Goal: Transaction & Acquisition: Purchase product/service

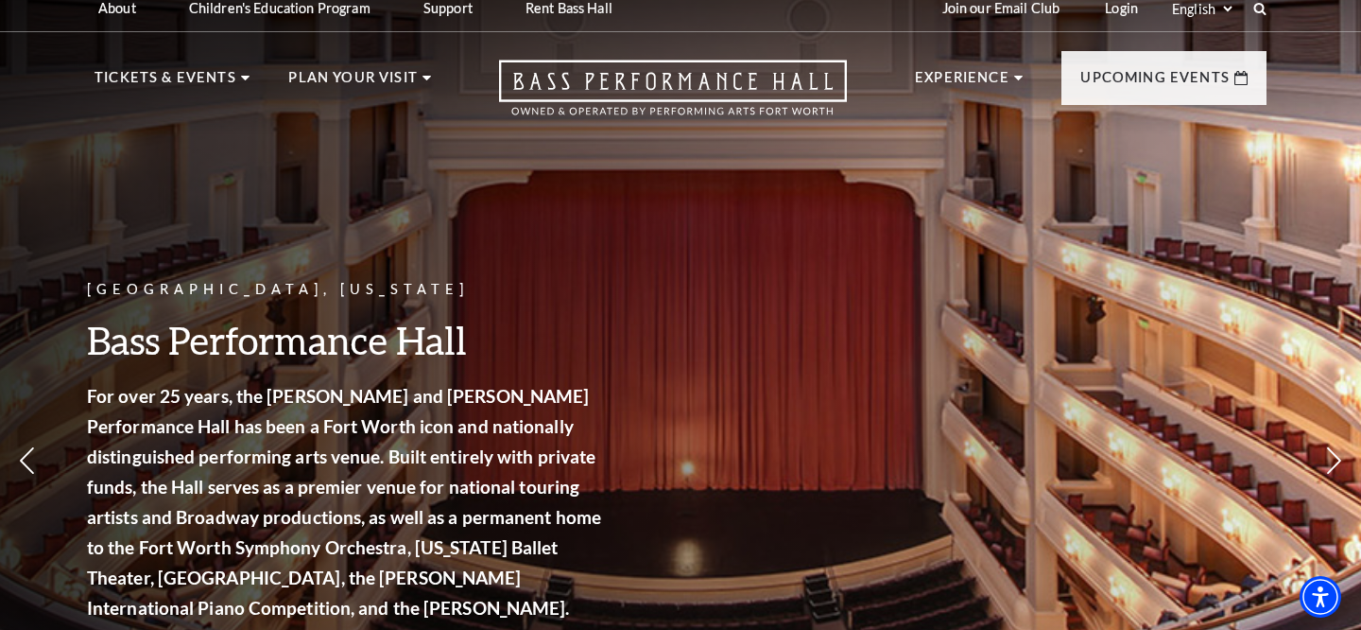
scroll to position [16, 0]
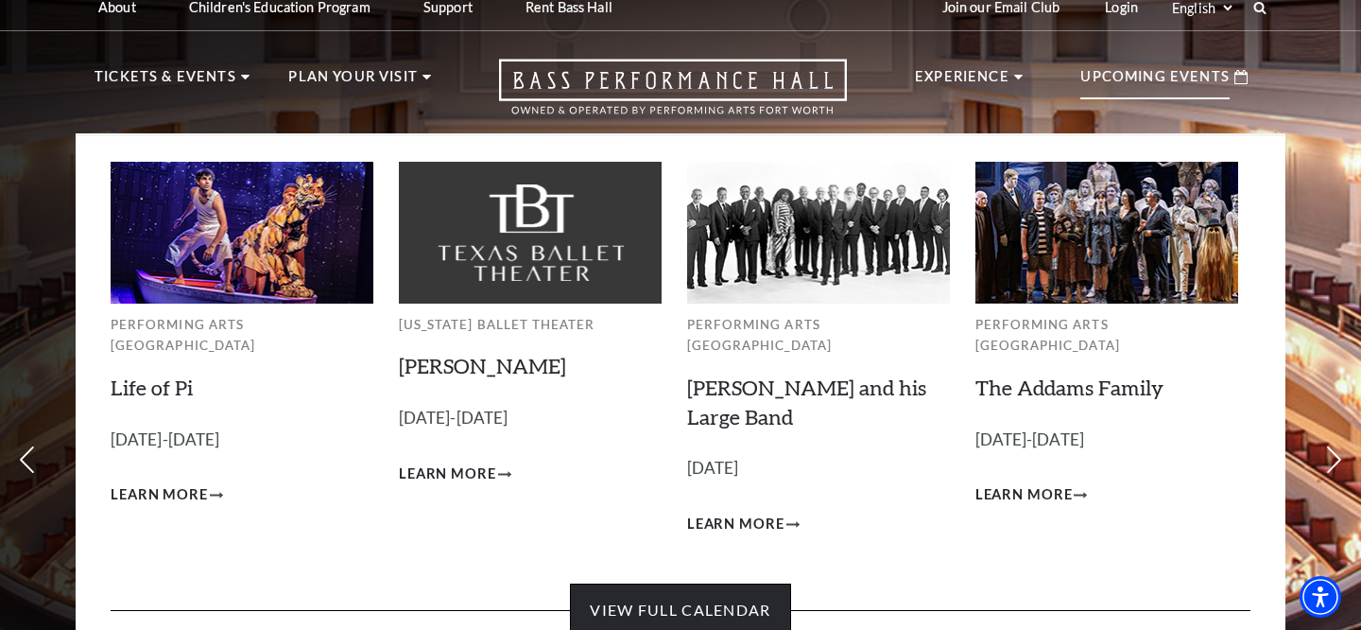
click at [717, 583] on link "View Full Calendar" at bounding box center [680, 609] width 220 height 53
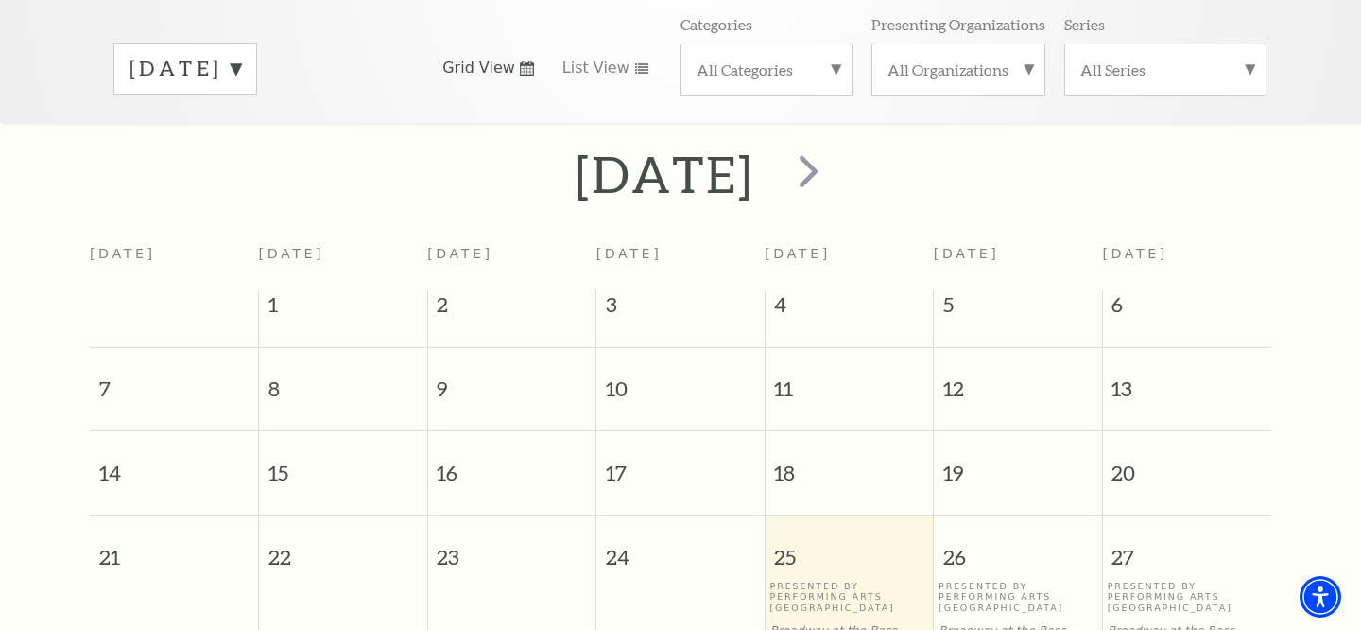
scroll to position [259, 0]
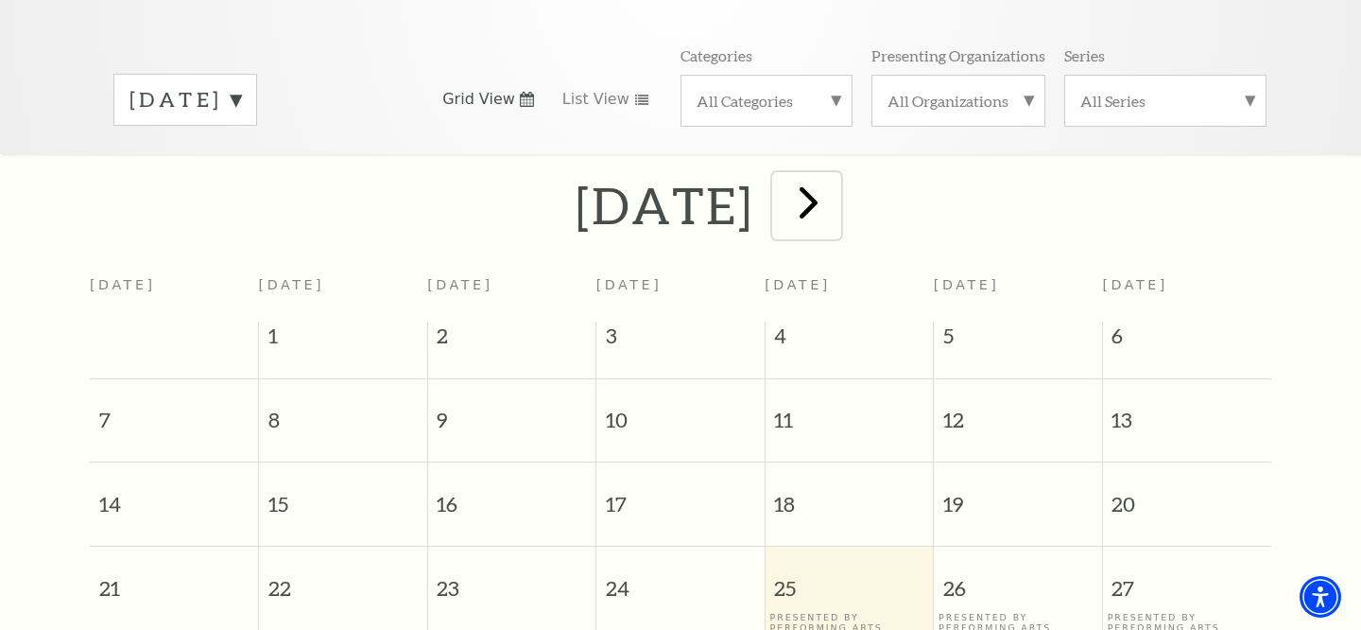
click at [836, 186] on span "next" at bounding box center [809, 202] width 54 height 54
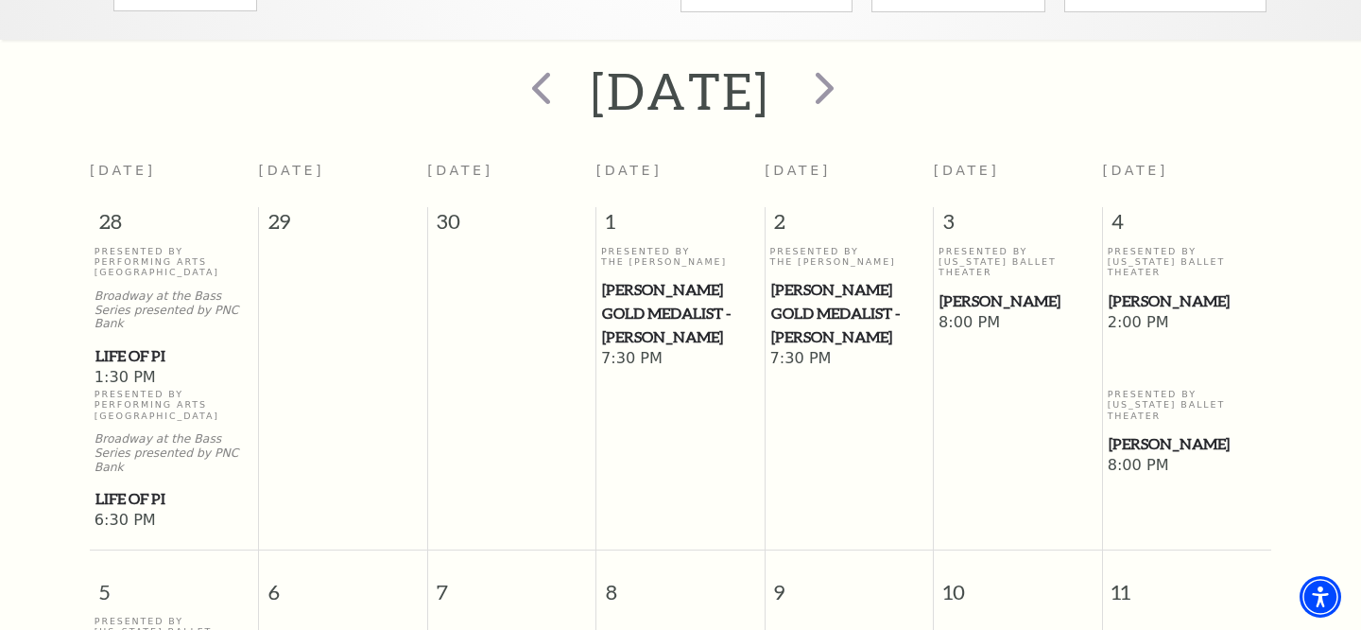
scroll to position [296, 0]
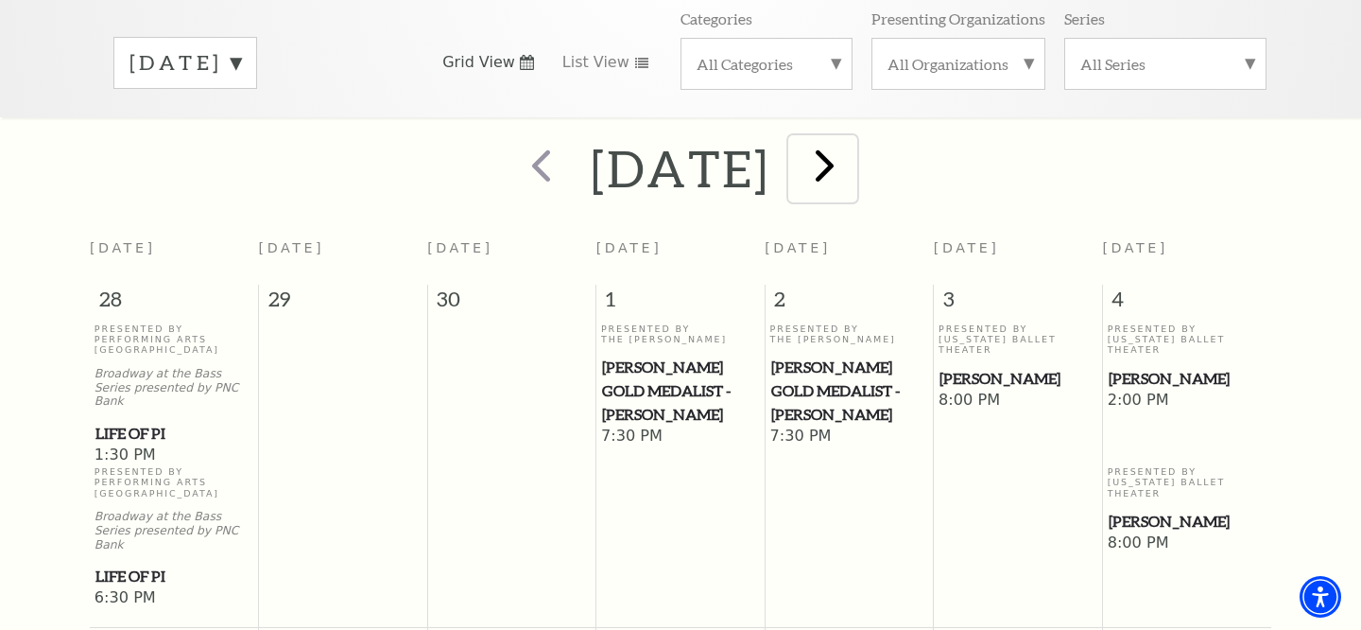
click at [852, 138] on span "next" at bounding box center [825, 165] width 54 height 54
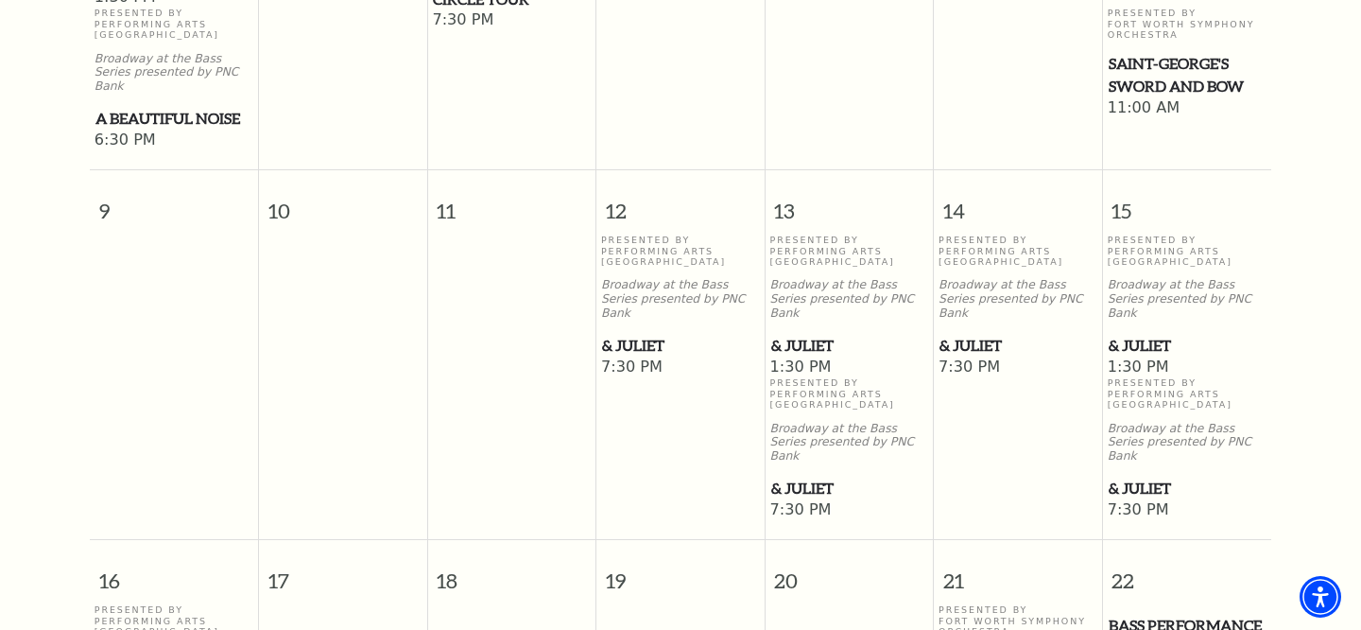
scroll to position [1176, 0]
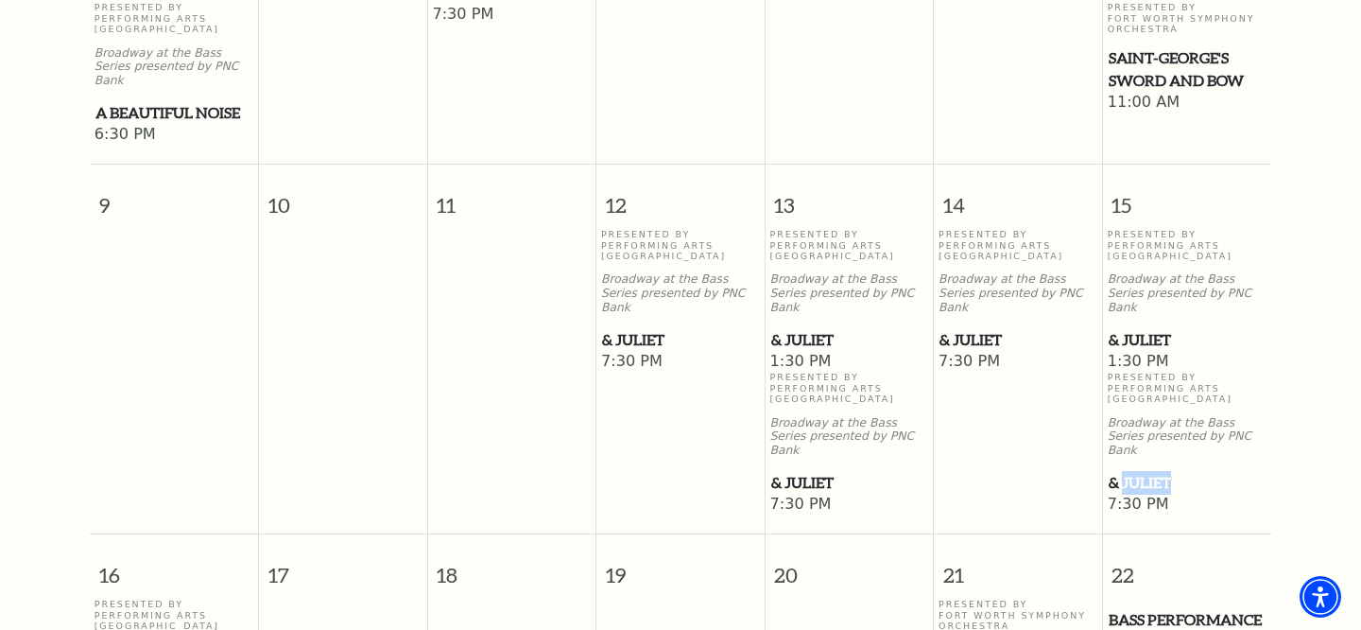
click at [1137, 471] on span "& Juliet" at bounding box center [1188, 483] width 158 height 24
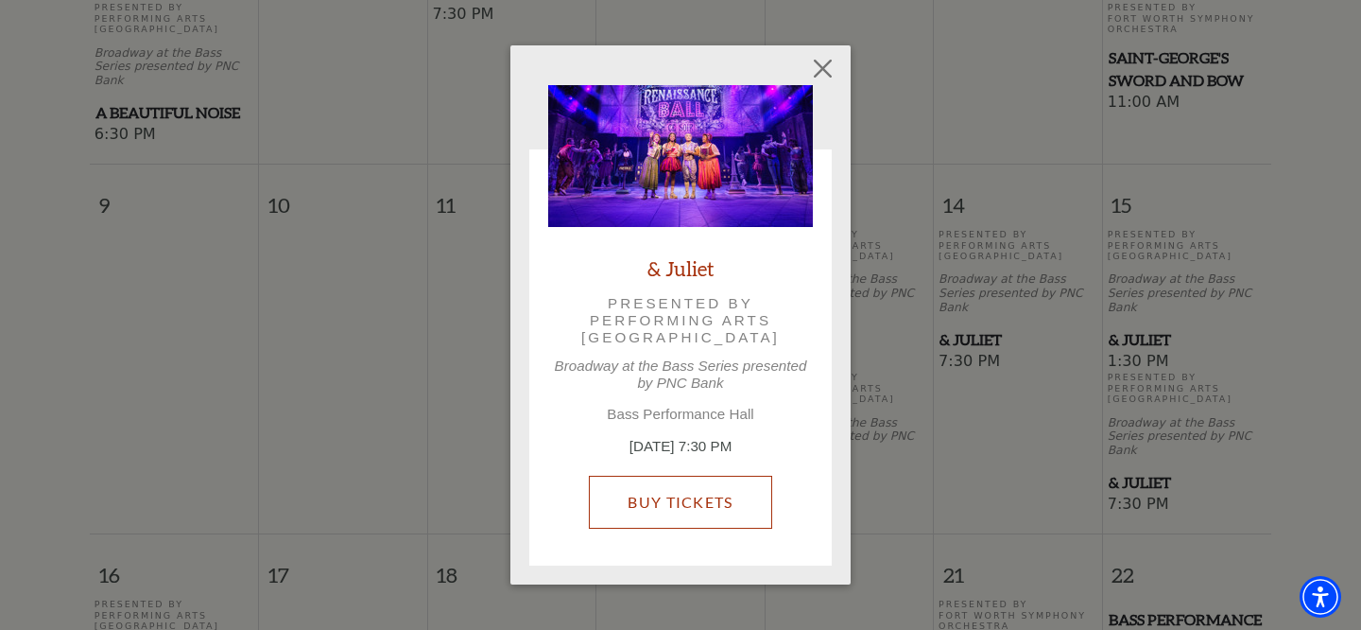
click at [686, 510] on link "Buy Tickets" at bounding box center [680, 501] width 182 height 53
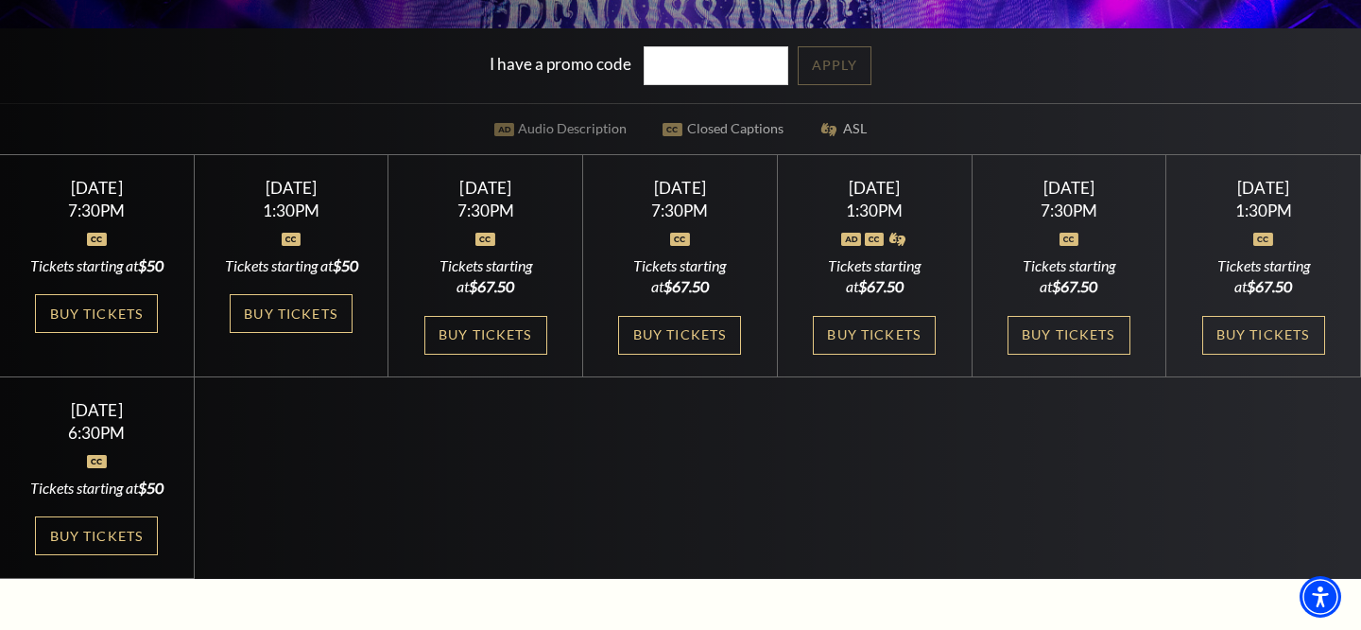
scroll to position [465, 0]
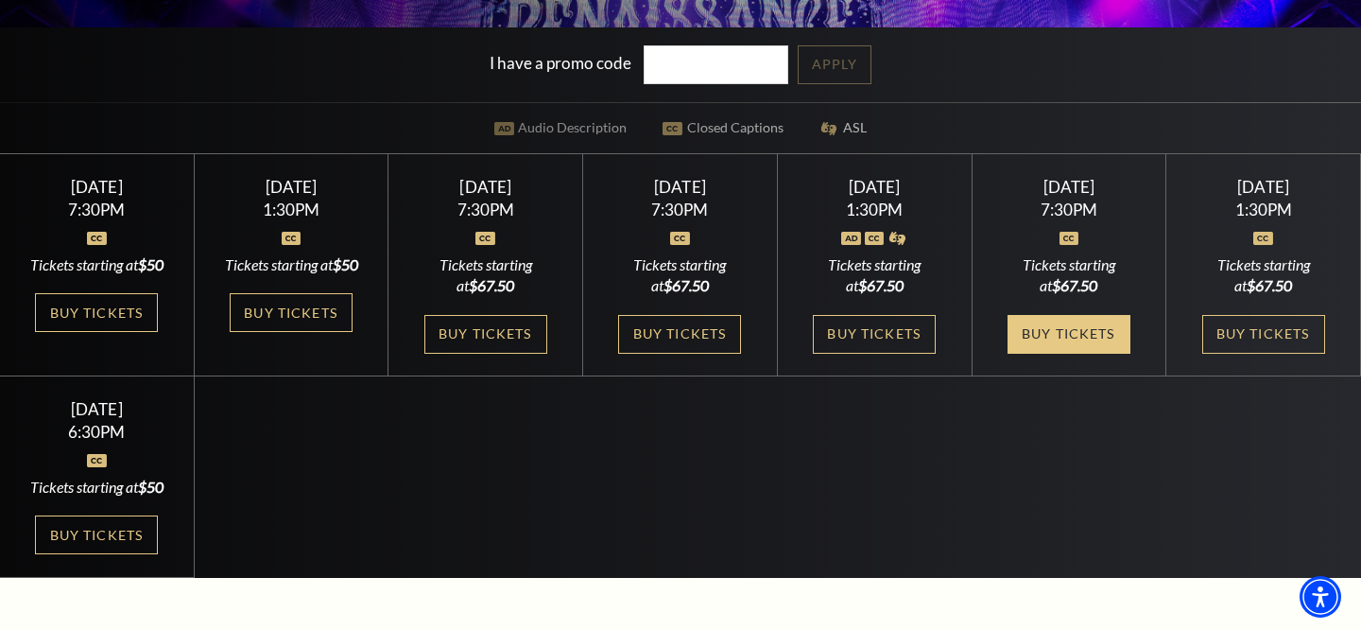
click at [1032, 347] on link "Buy Tickets" at bounding box center [1069, 334] width 123 height 39
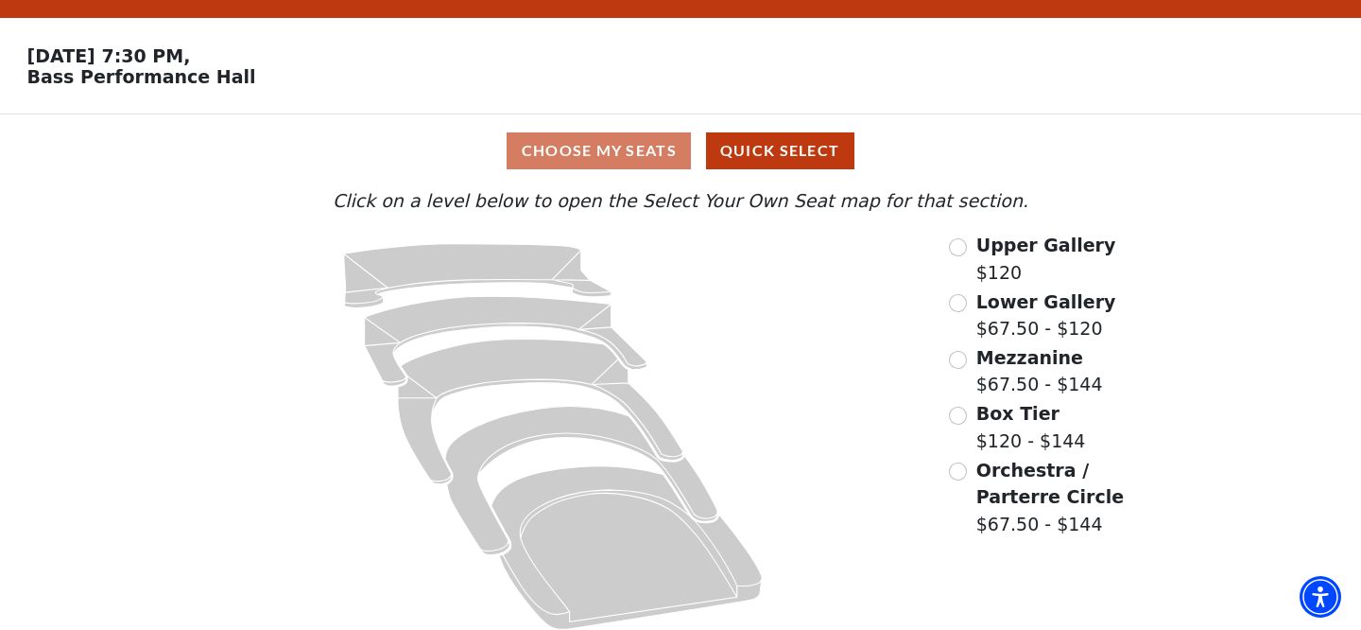
scroll to position [55, 0]
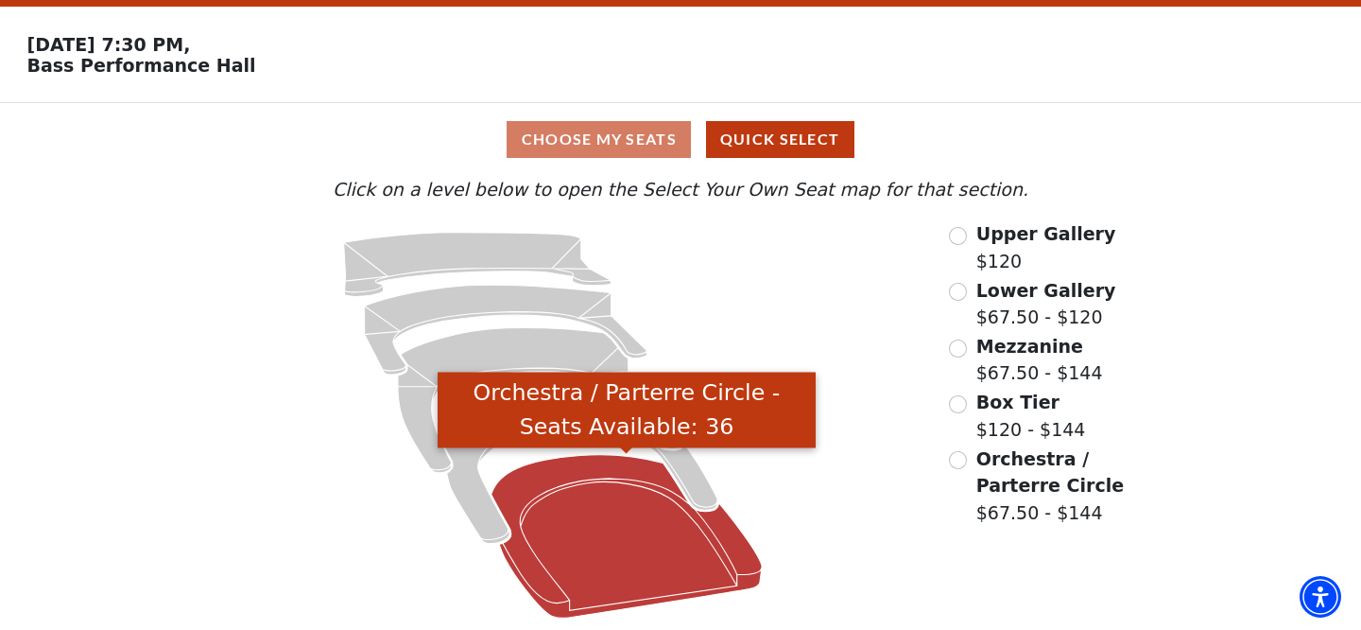
click at [685, 567] on icon "Orchestra / Parterre Circle - Seats Available: 36" at bounding box center [627, 537] width 270 height 164
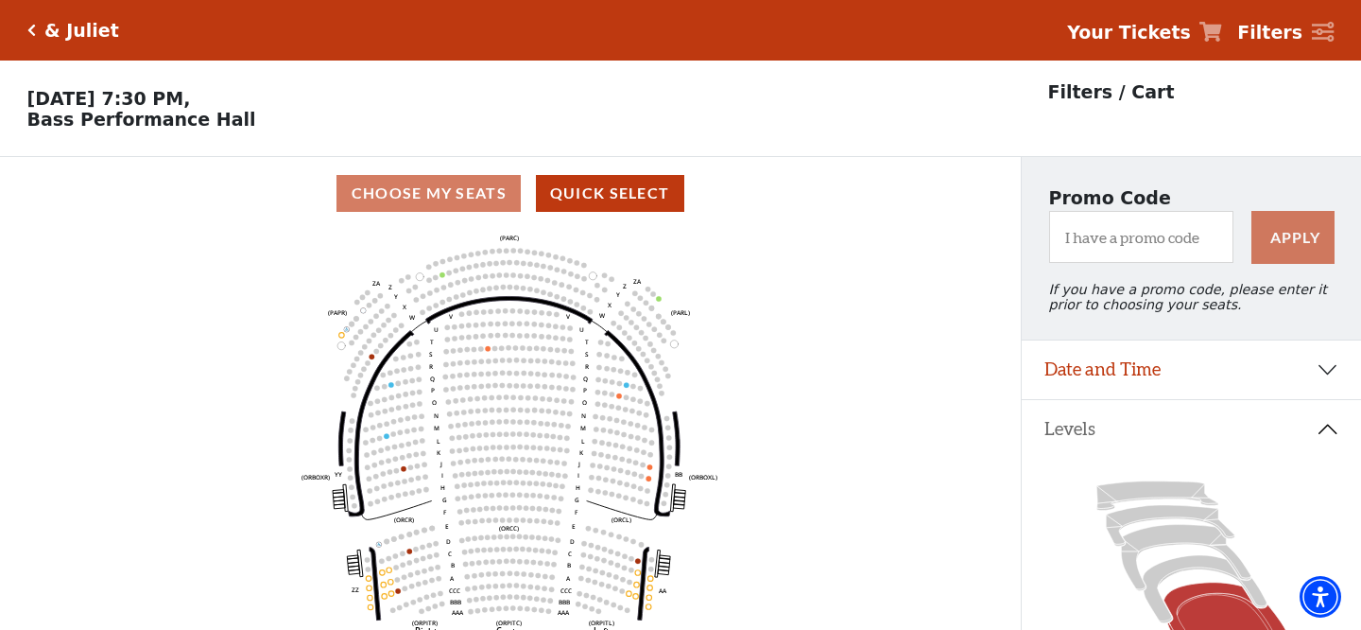
scroll to position [87, 0]
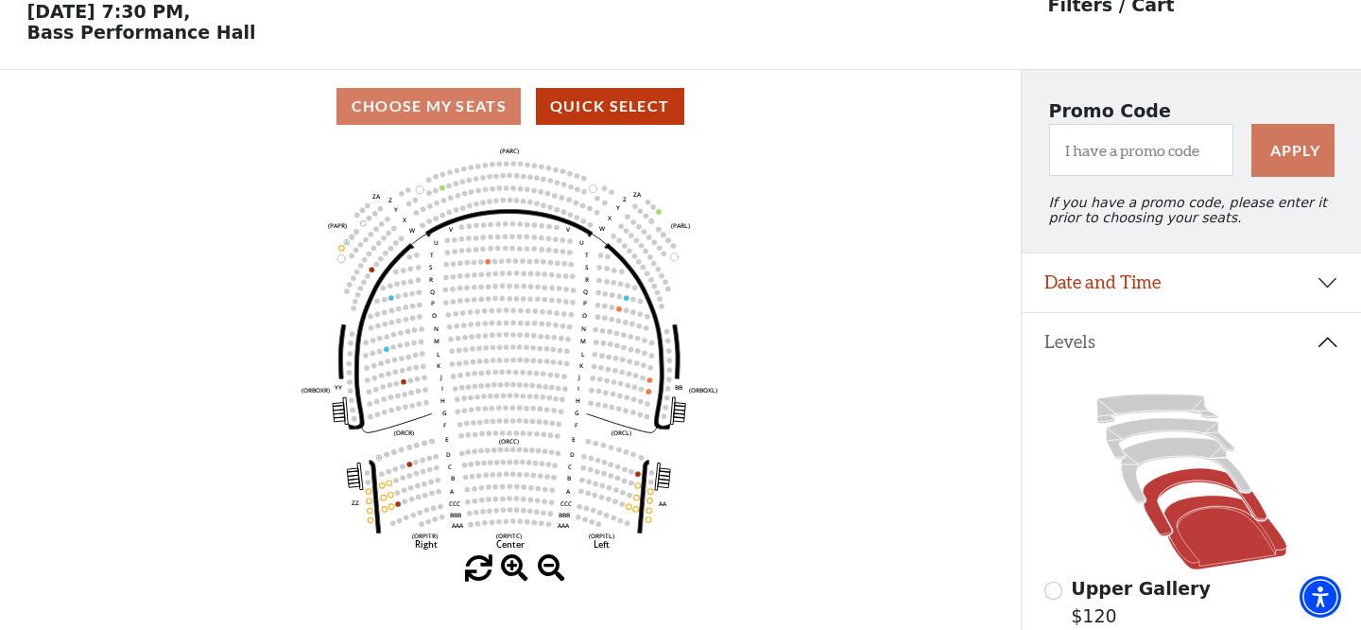
click at [1161, 522] on icon at bounding box center [1205, 501] width 124 height 67
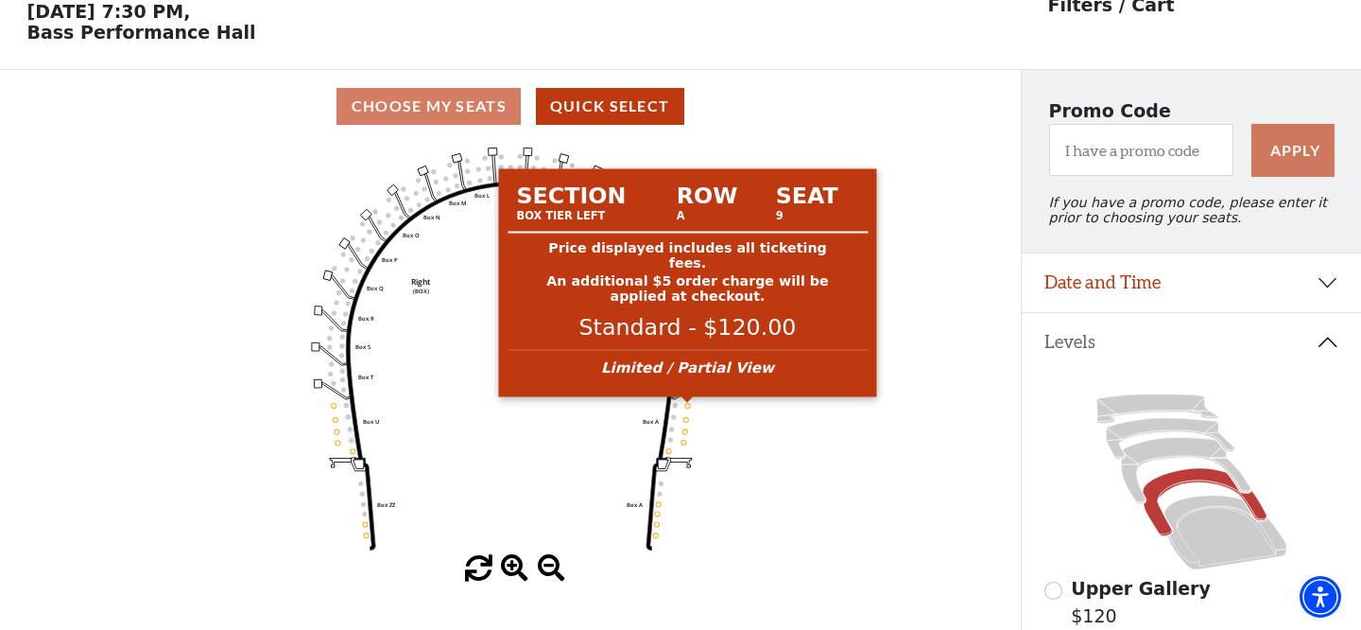
click at [686, 406] on circle at bounding box center [687, 405] width 5 height 5
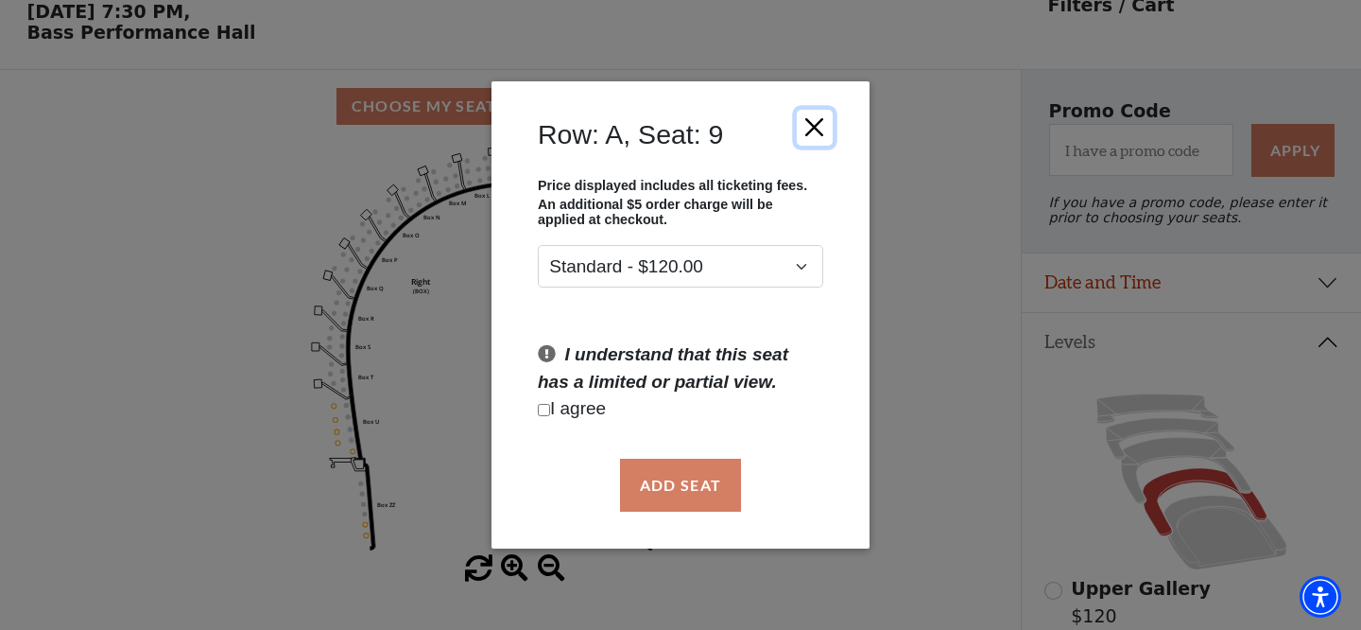
click at [816, 129] on button "Close" at bounding box center [815, 127] width 36 height 36
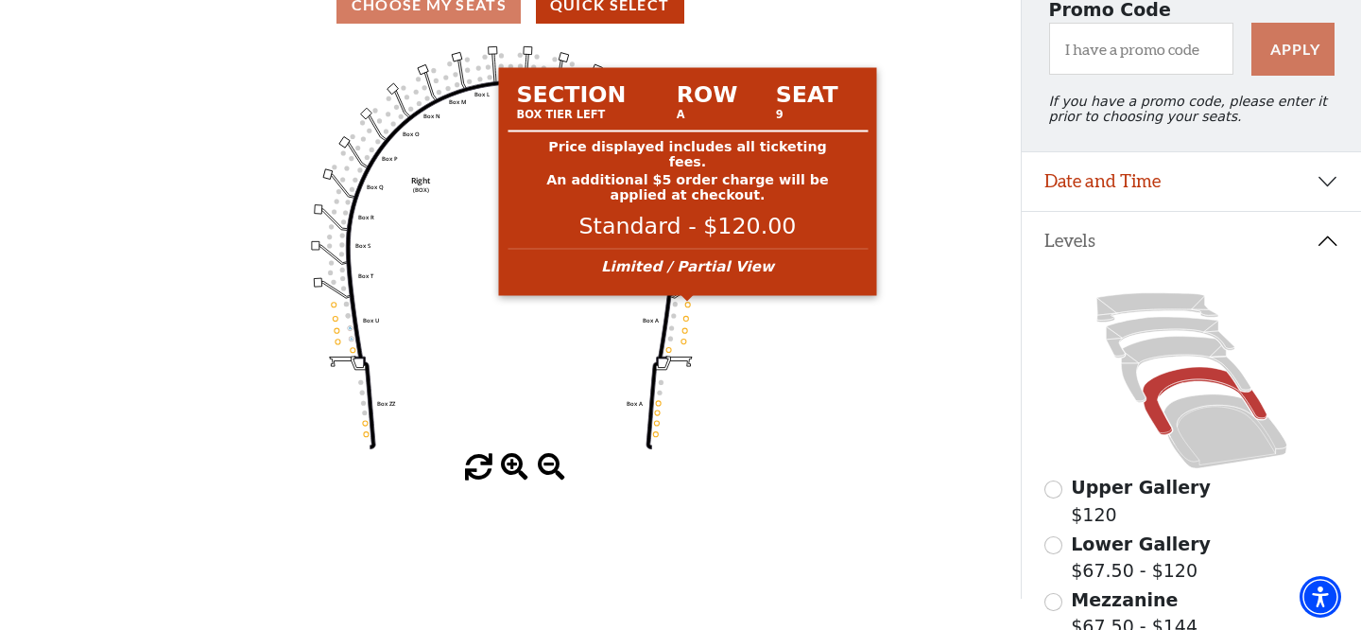
scroll to position [184, 0]
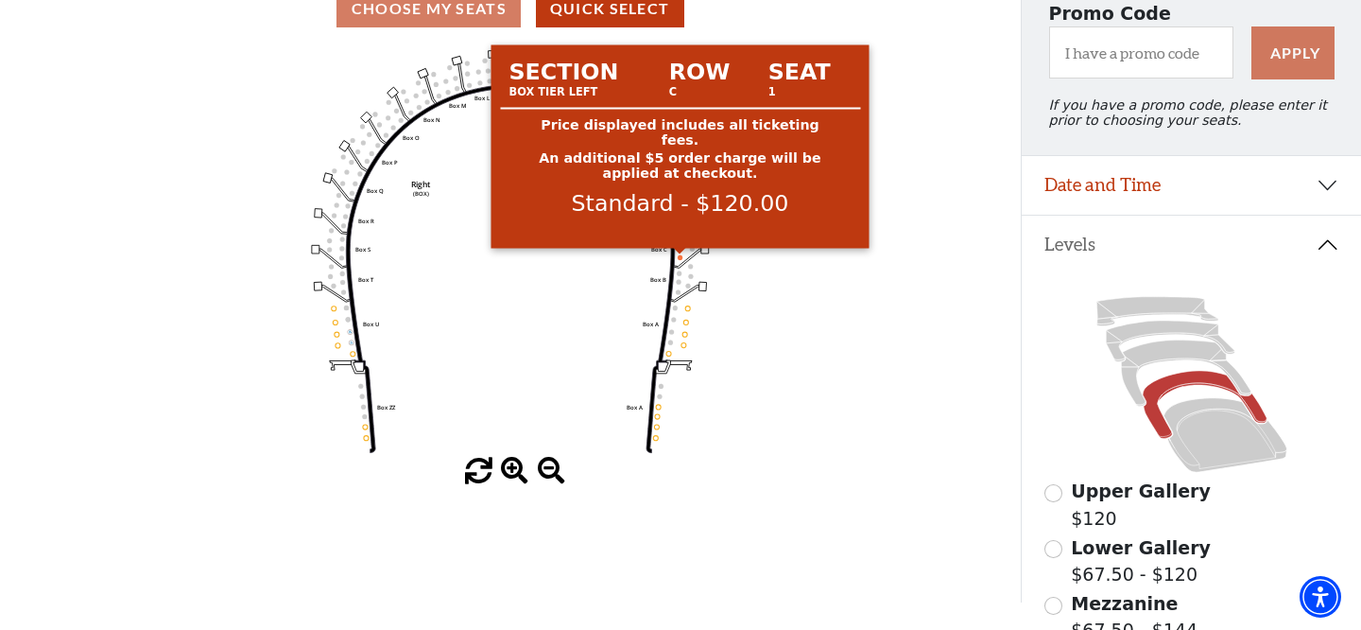
click at [679, 257] on circle at bounding box center [680, 256] width 5 height 5
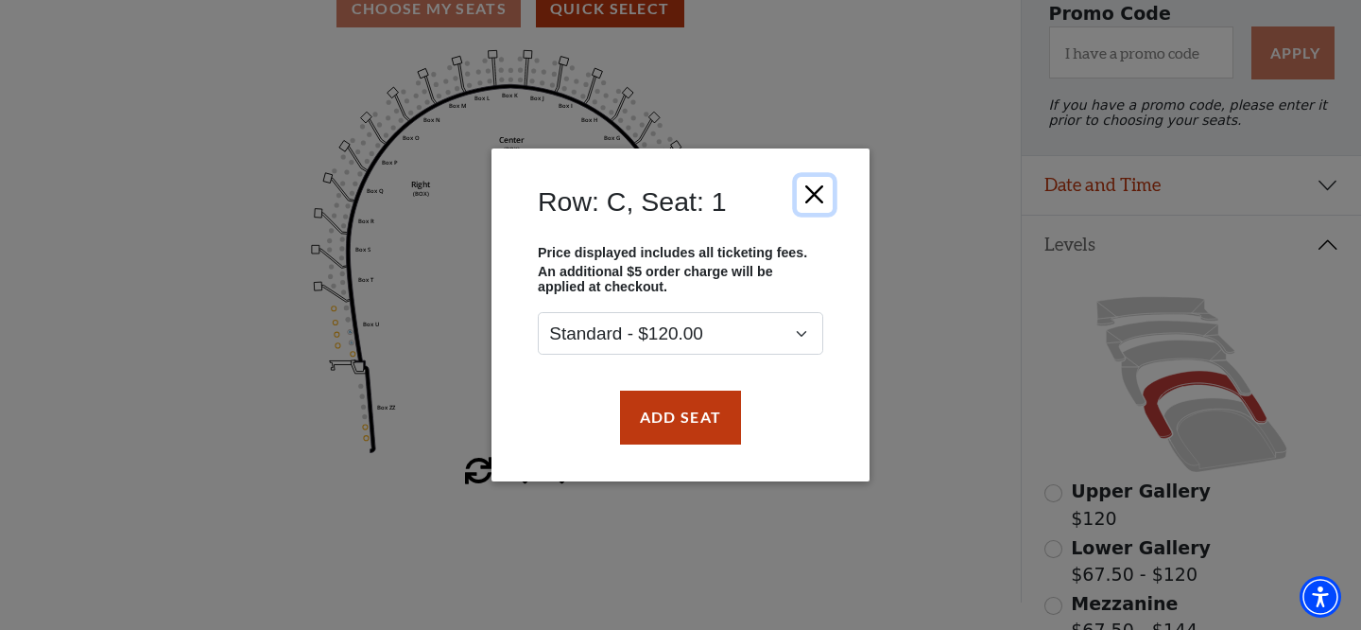
click at [824, 192] on button "Close" at bounding box center [815, 195] width 36 height 36
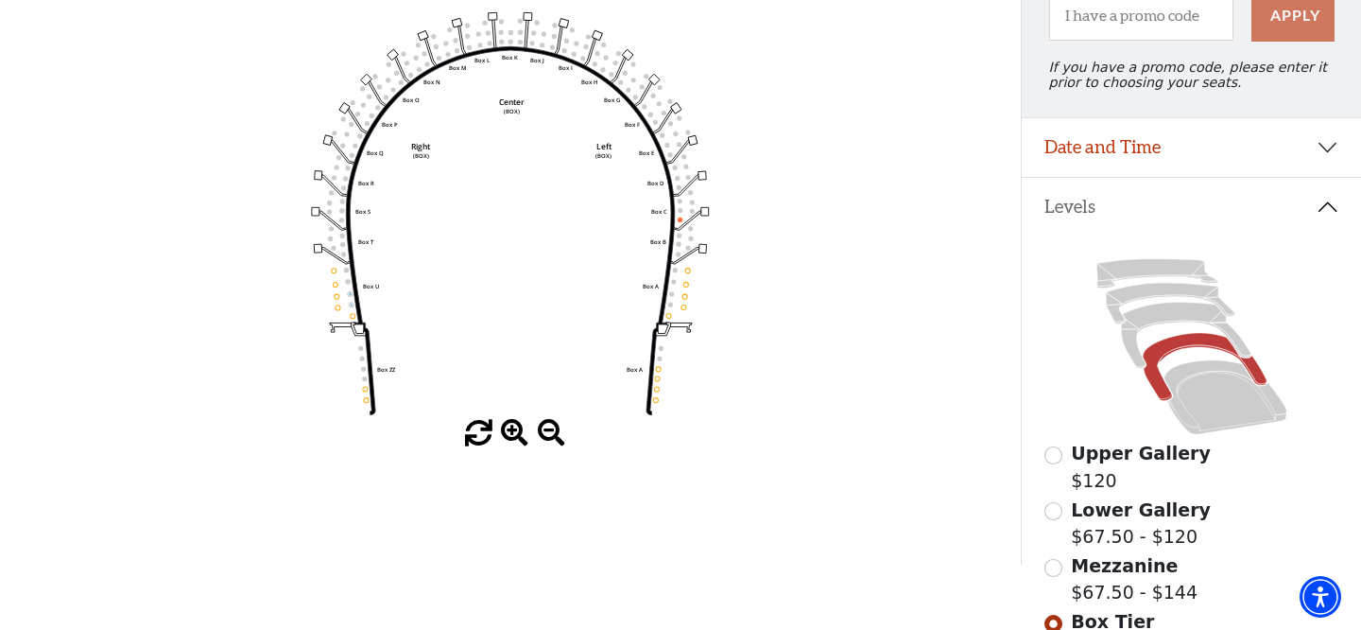
scroll to position [224, 0]
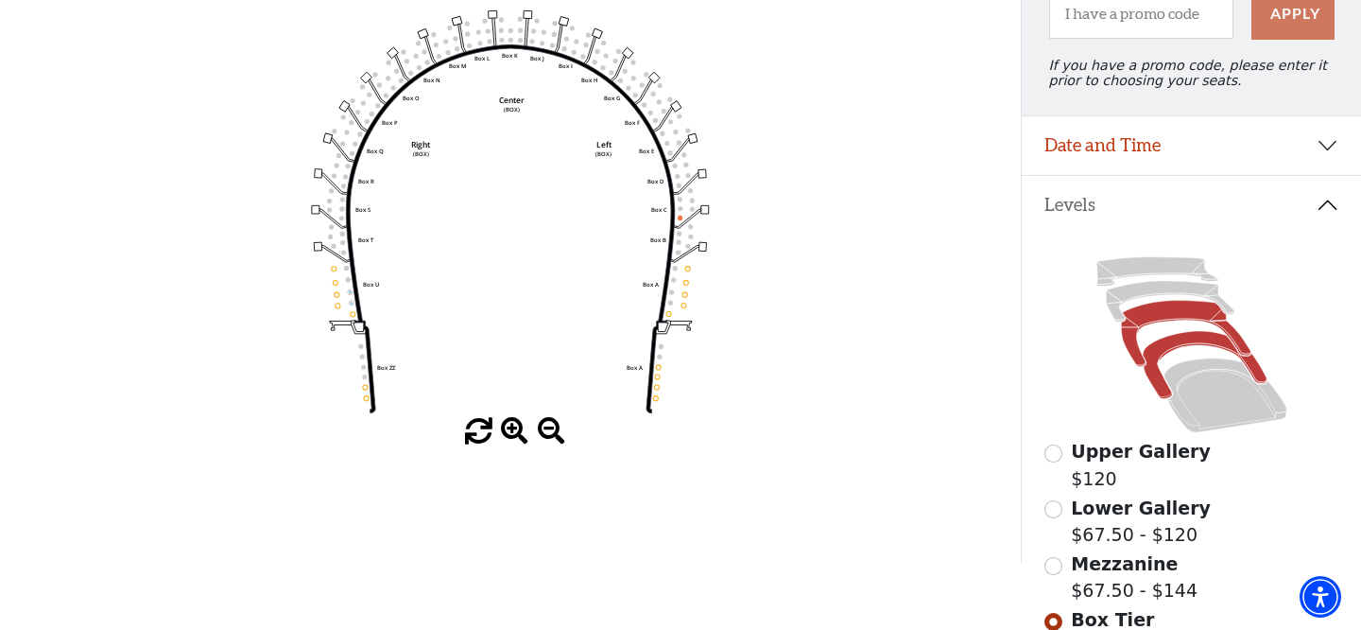
click at [1131, 346] on icon at bounding box center [1185, 334] width 129 height 66
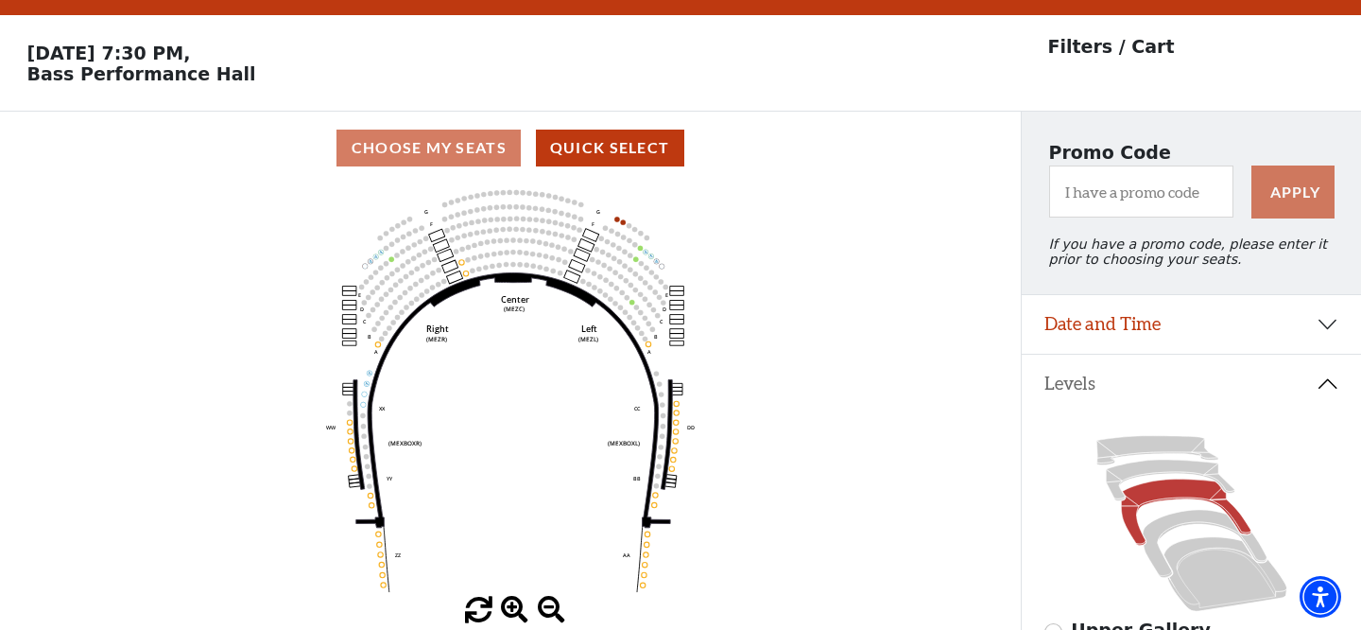
scroll to position [87, 0]
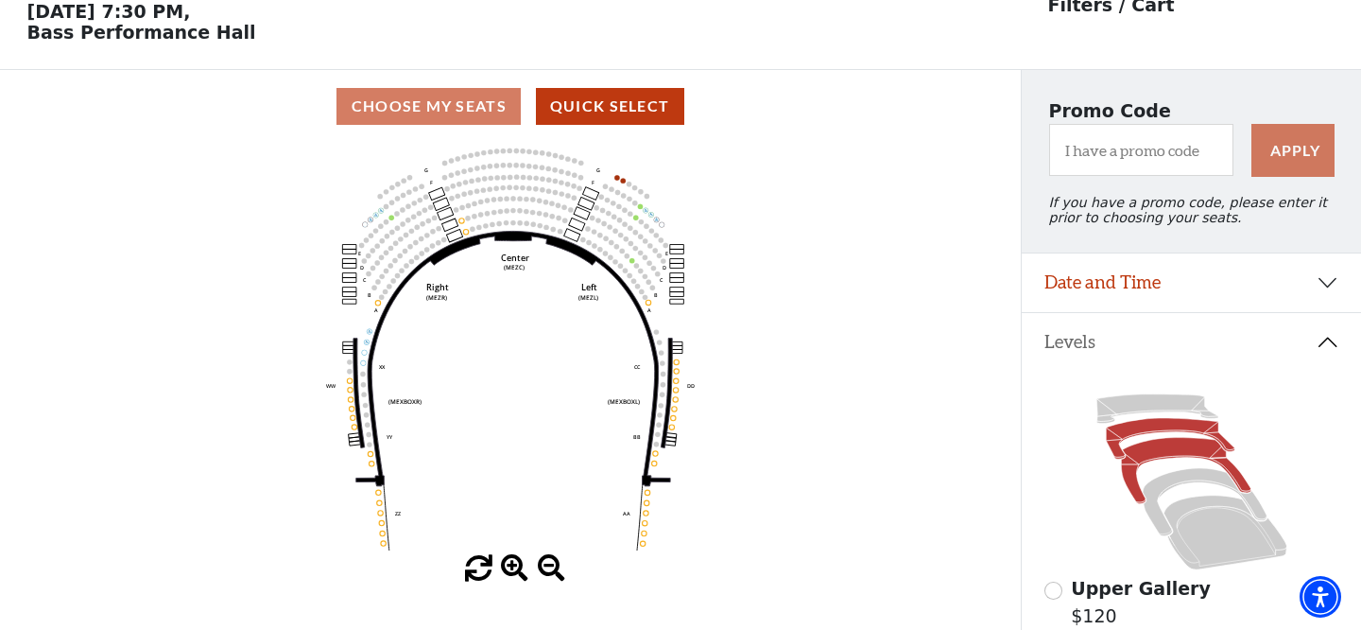
click at [1113, 447] on icon at bounding box center [1170, 438] width 129 height 41
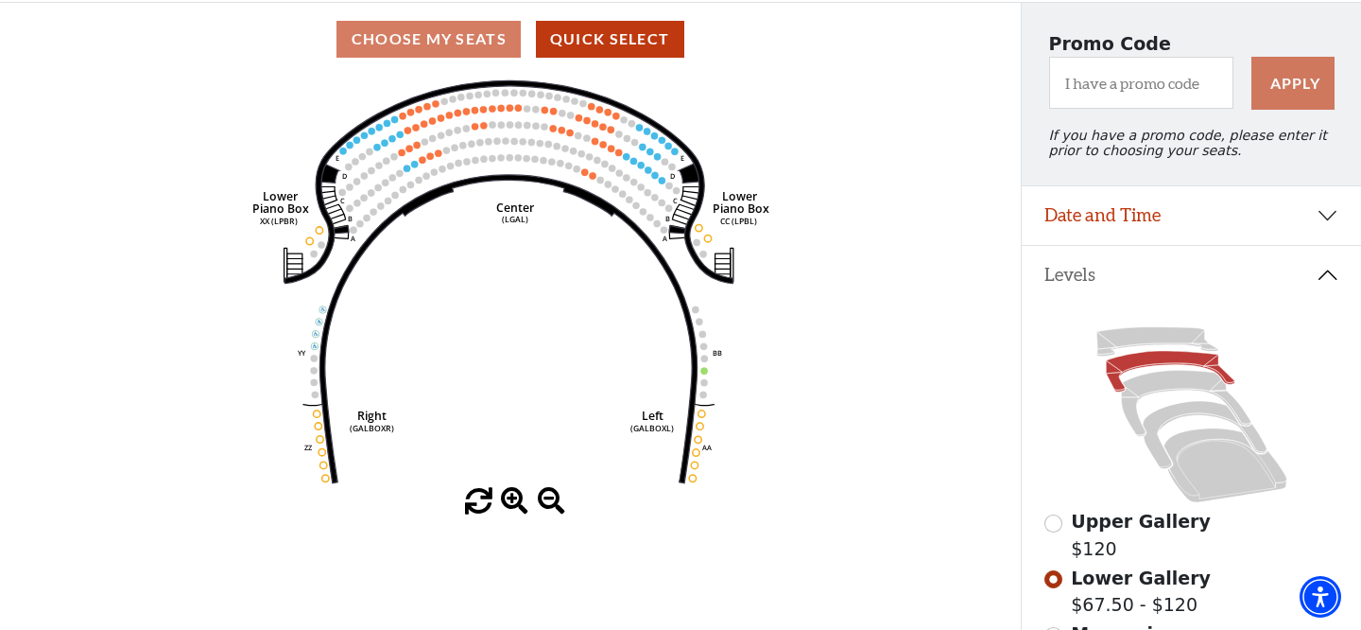
scroll to position [84, 0]
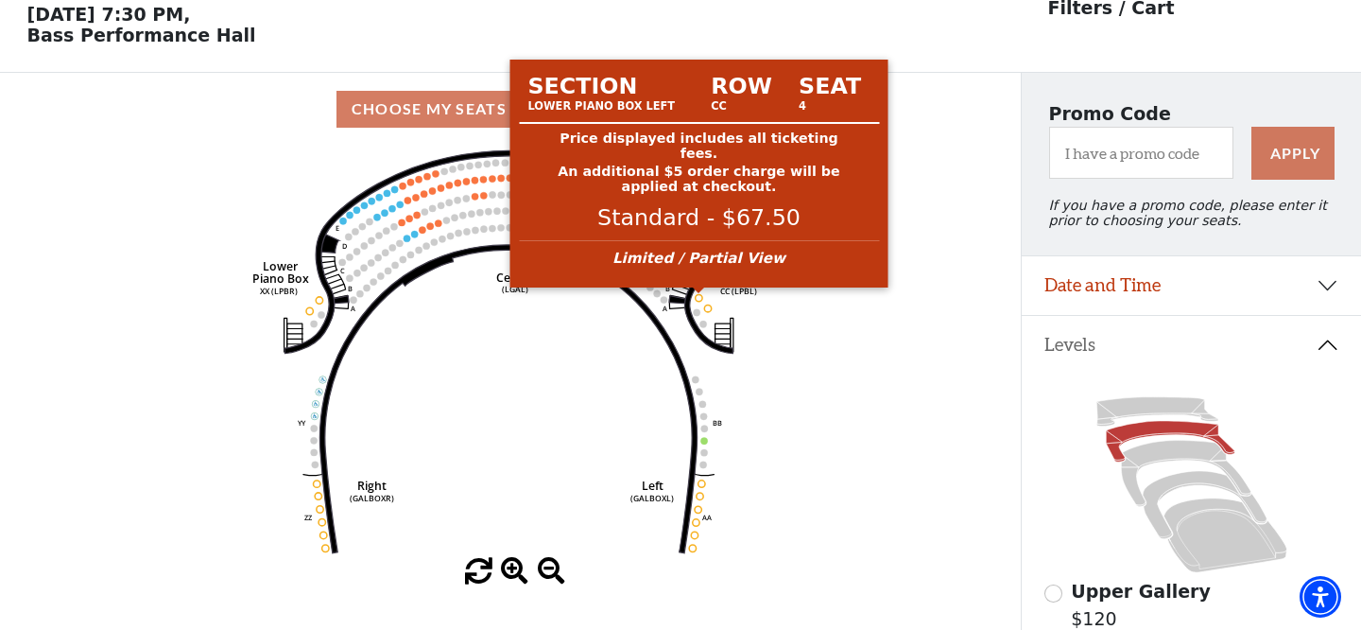
click at [699, 297] on circle at bounding box center [699, 297] width 7 height 7
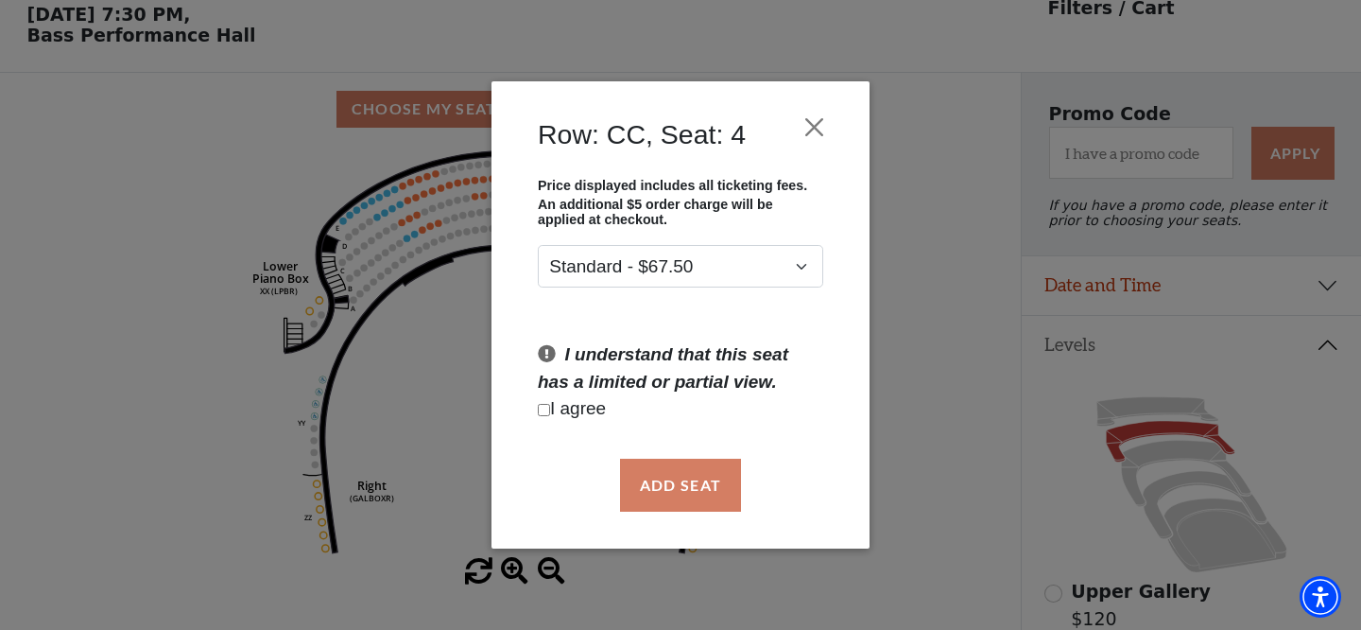
click at [541, 404] on input "Checkbox field" at bounding box center [544, 410] width 12 height 12
checkbox input "true"
click at [656, 481] on button "Add Seat" at bounding box center [680, 484] width 121 height 53
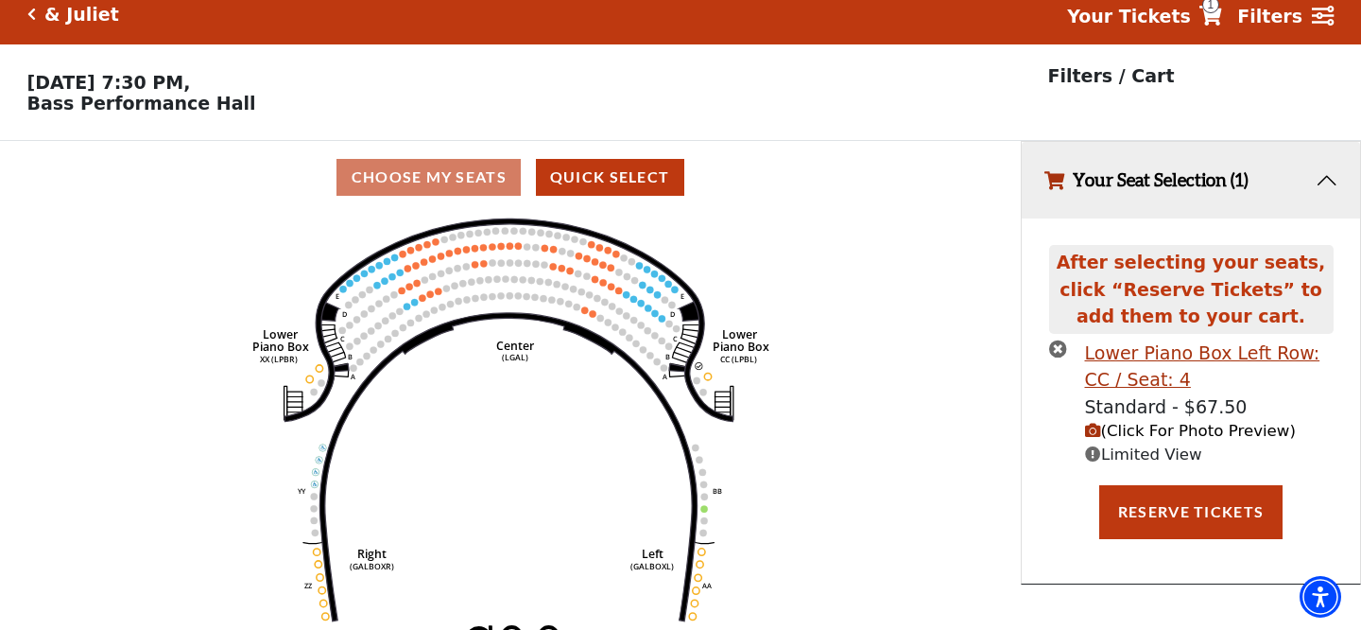
scroll to position [0, 0]
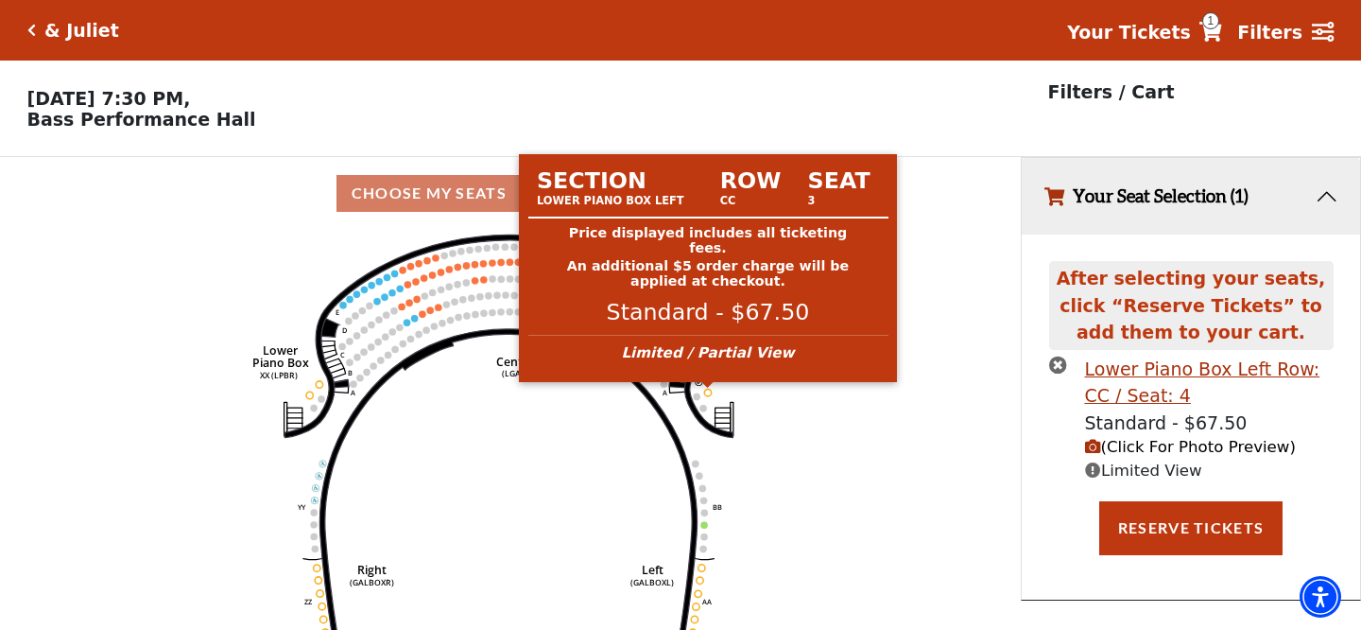
click at [709, 392] on circle at bounding box center [707, 391] width 7 height 7
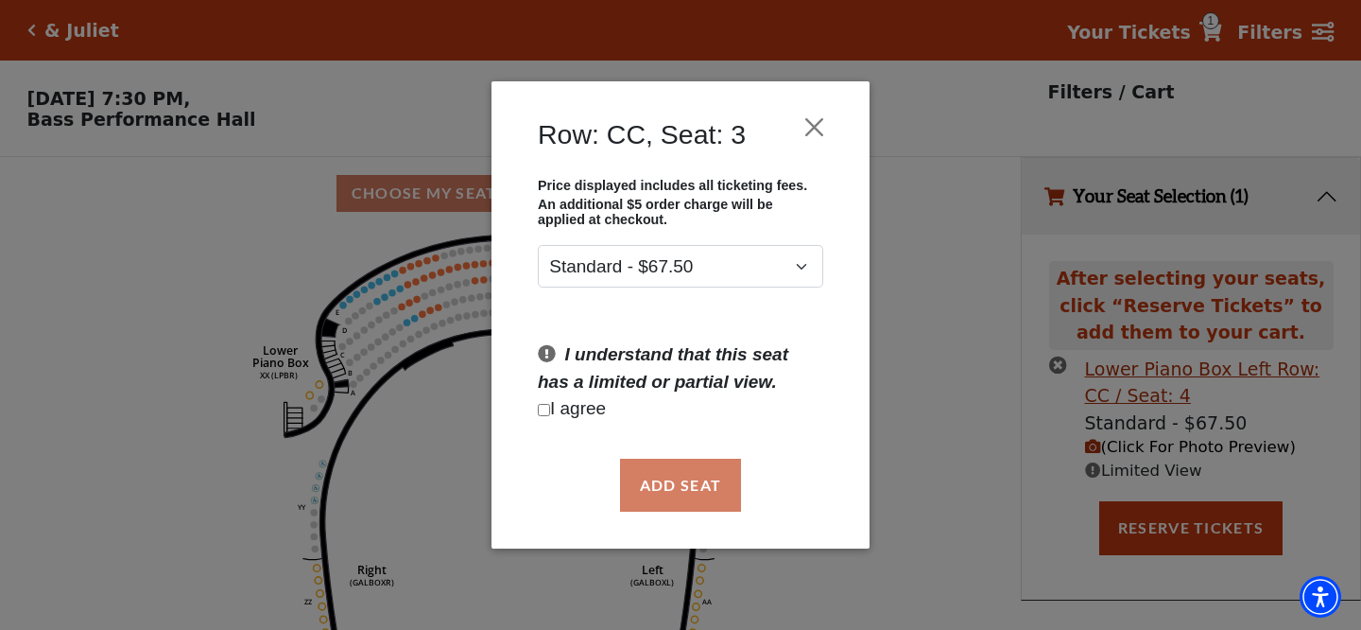
click at [547, 413] on input "Checkbox field" at bounding box center [544, 410] width 12 height 12
checkbox input "true"
click at [672, 473] on button "Add Seat" at bounding box center [680, 484] width 121 height 53
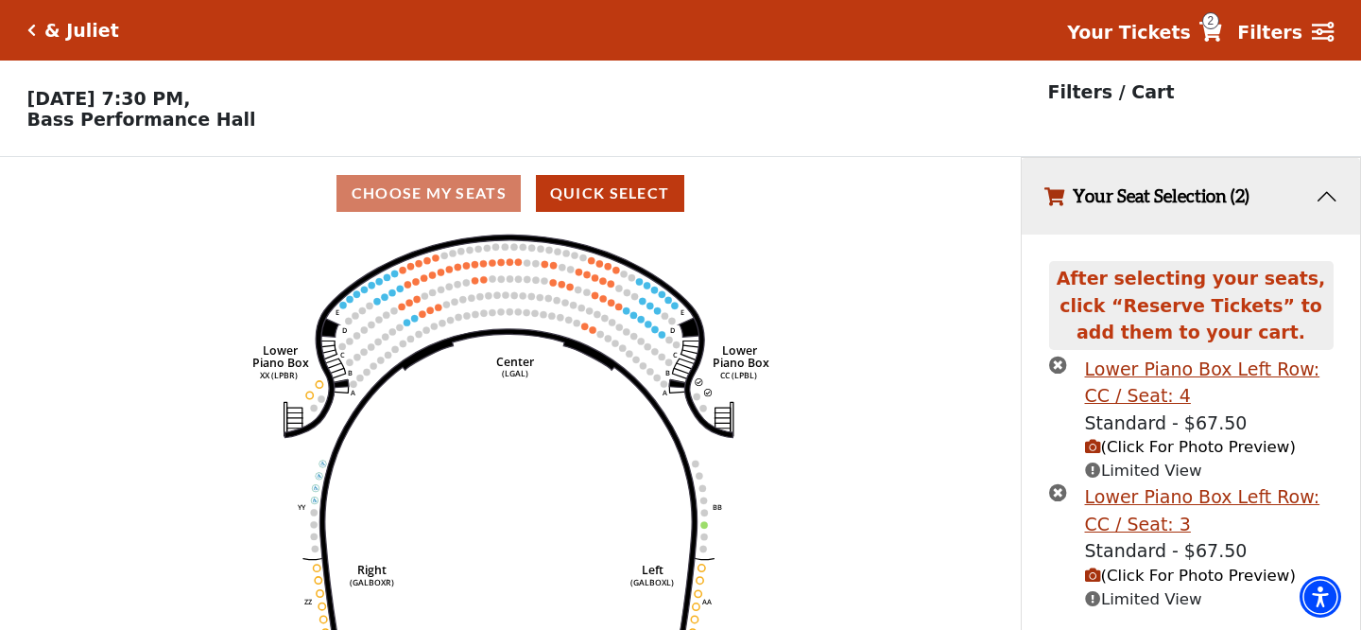
scroll to position [99, 0]
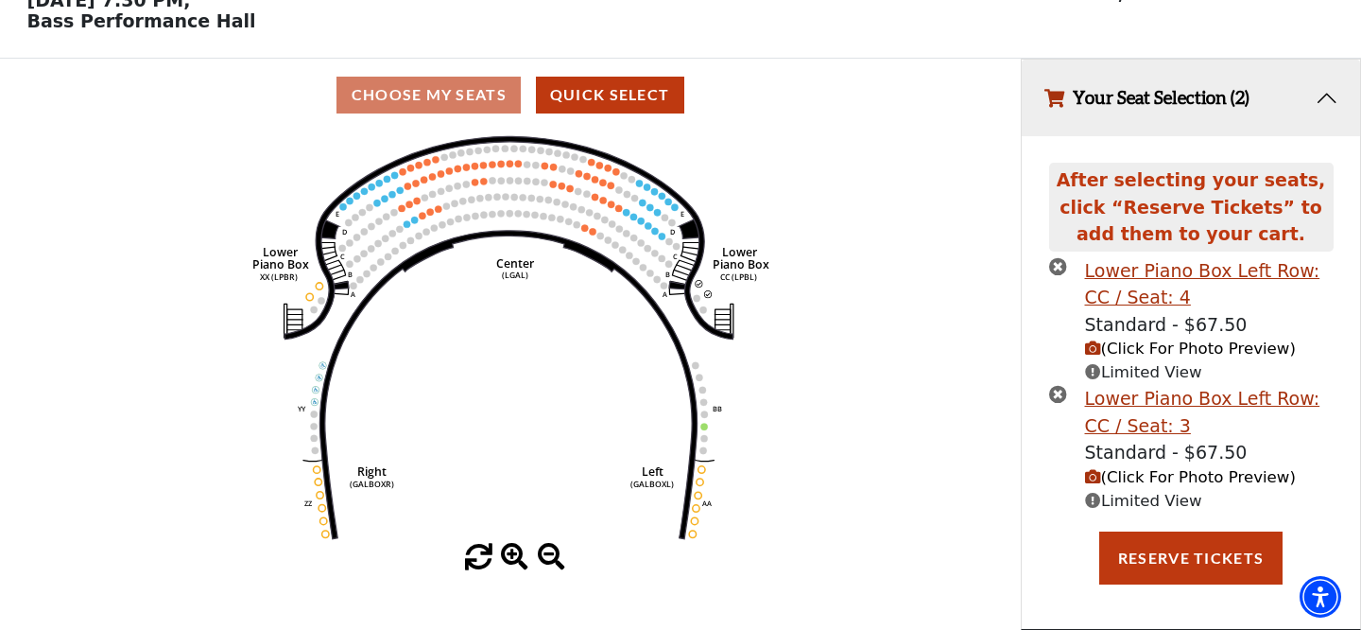
click at [1141, 477] on span "(Click For Photo Preview)" at bounding box center [1190, 477] width 211 height 18
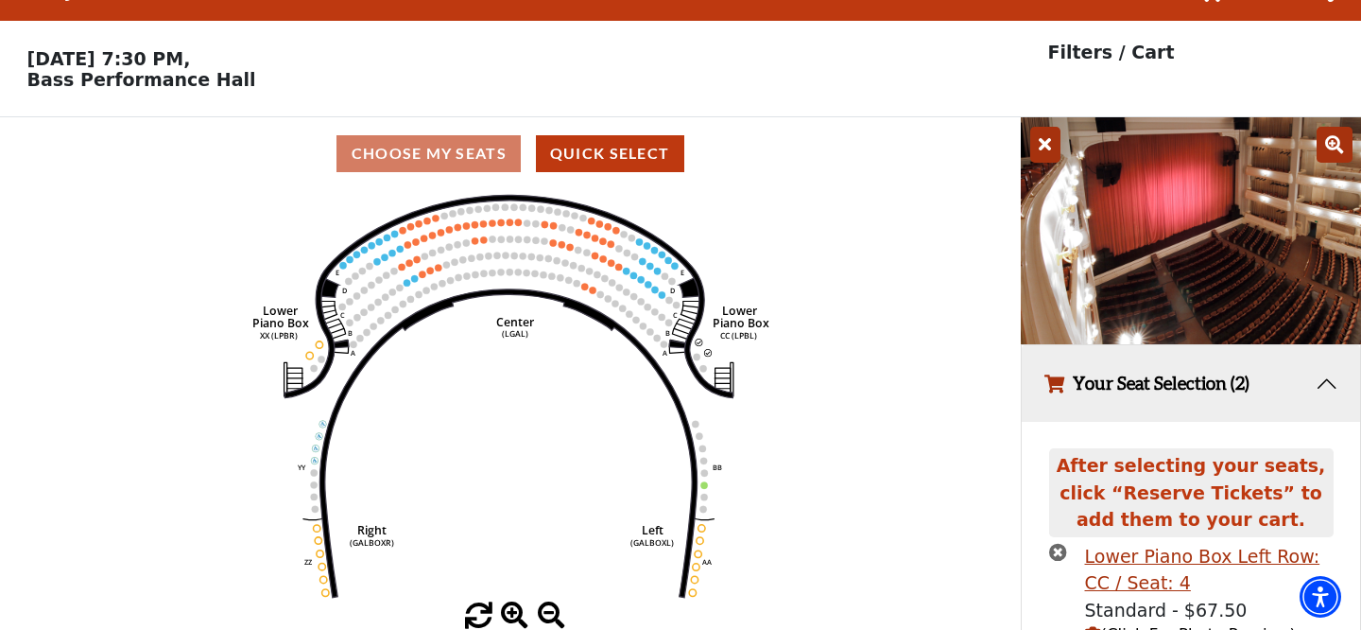
scroll to position [52, 0]
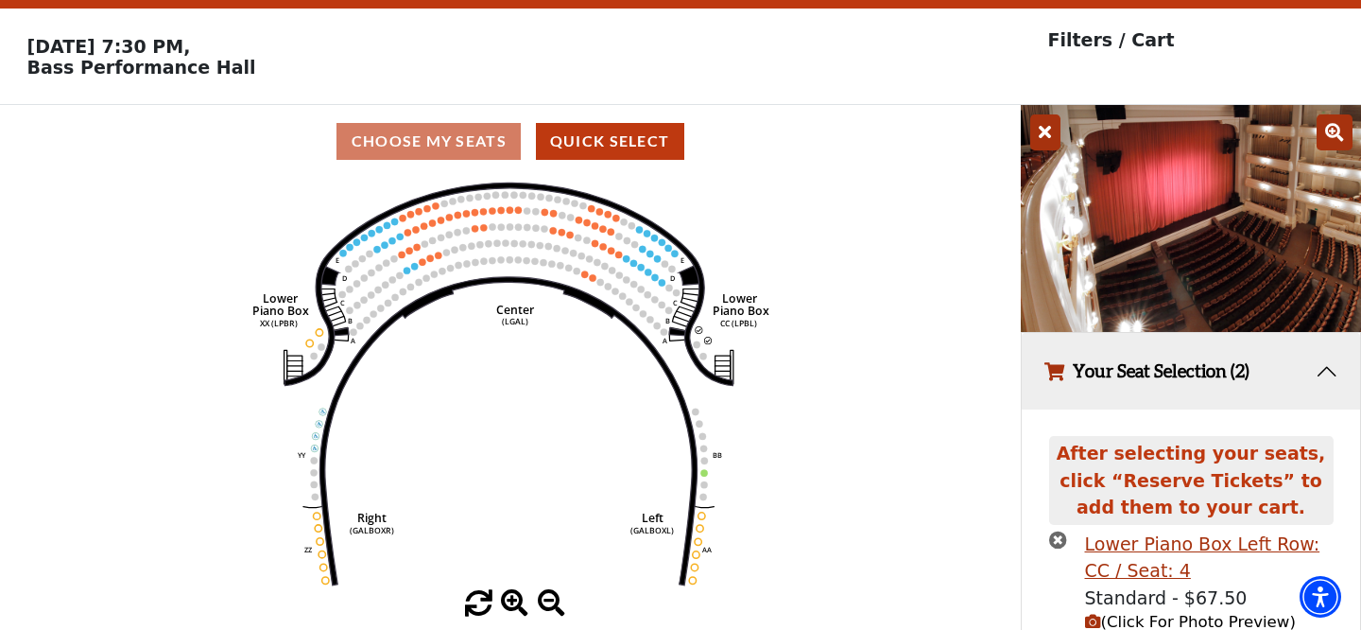
click at [1045, 136] on icon at bounding box center [1045, 132] width 30 height 36
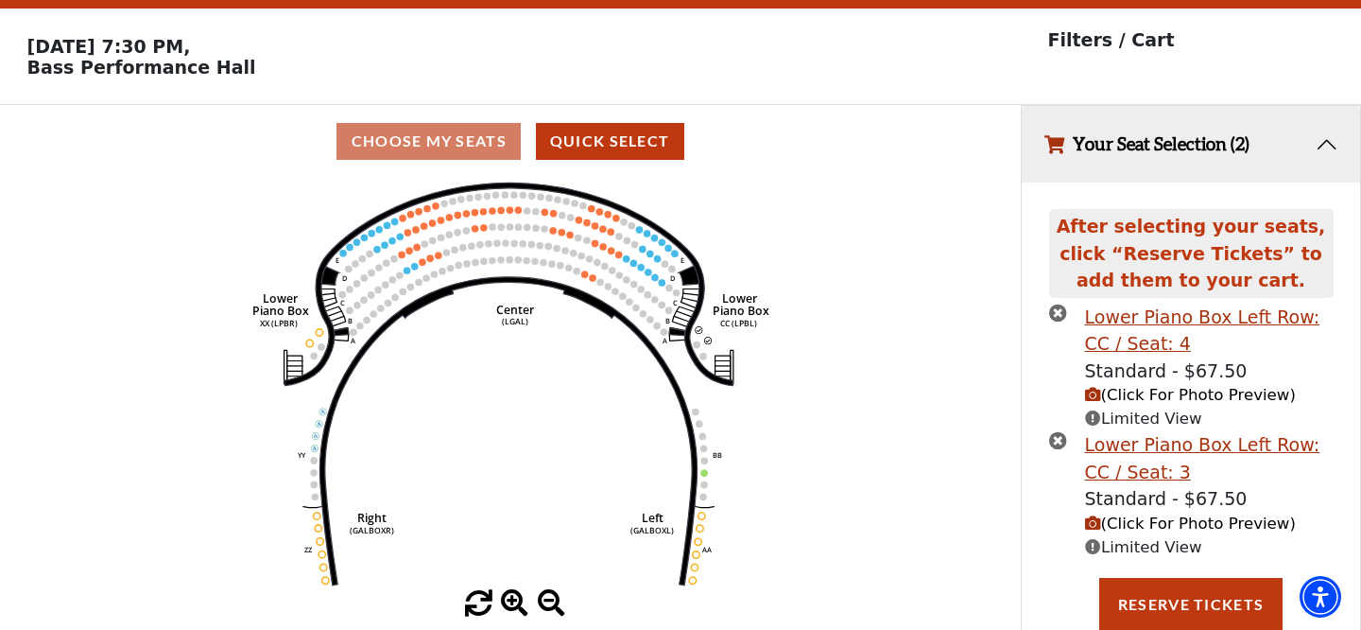
scroll to position [99, 0]
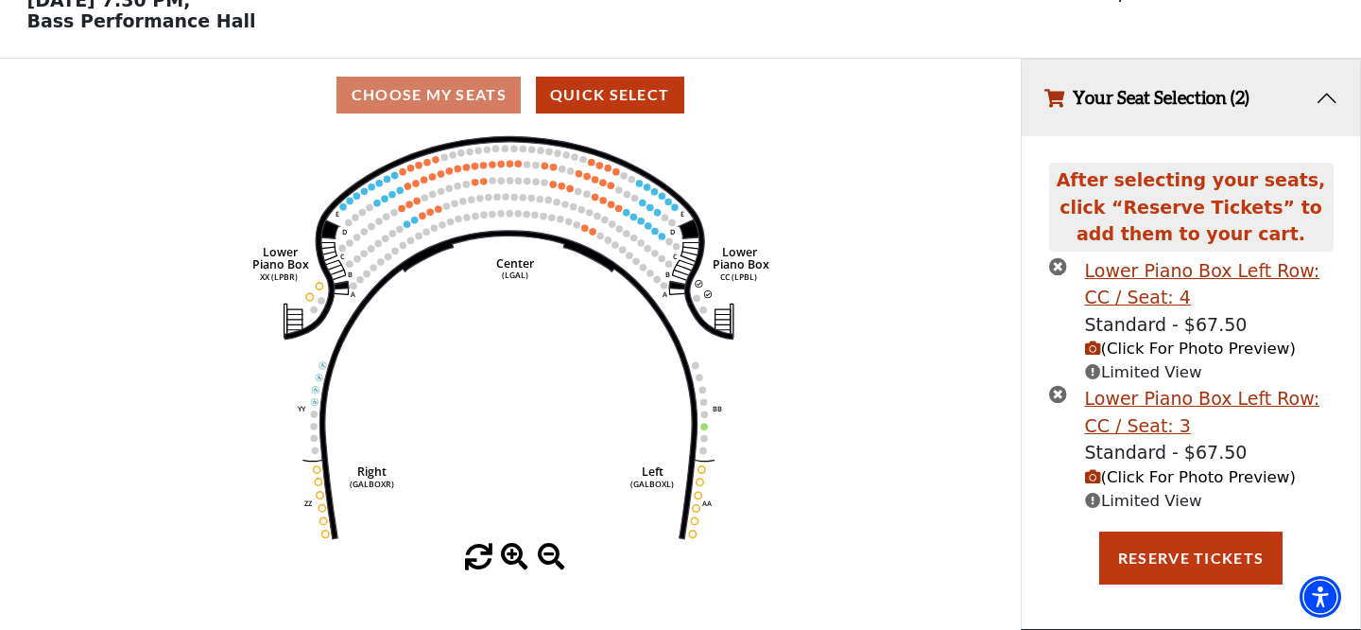
click at [1064, 260] on icon "times-circle" at bounding box center [1058, 266] width 18 height 18
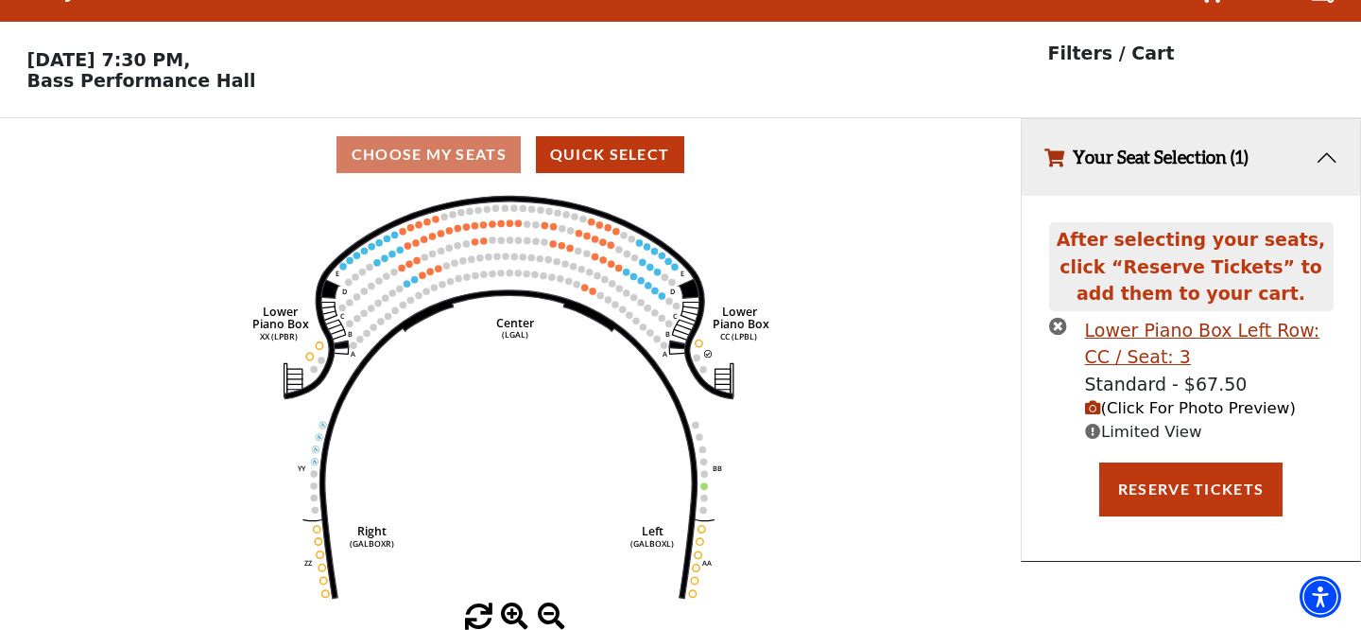
scroll to position [40, 0]
click at [1060, 320] on icon "times-circle" at bounding box center [1058, 326] width 18 height 18
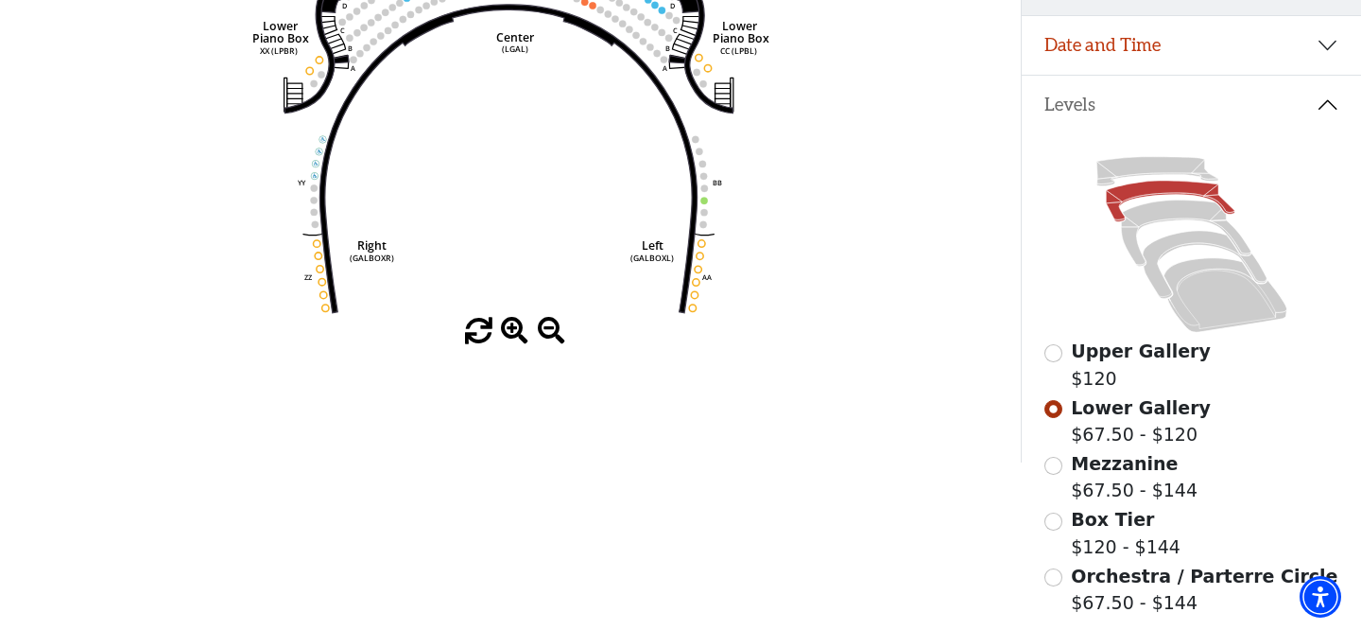
scroll to position [342, 0]
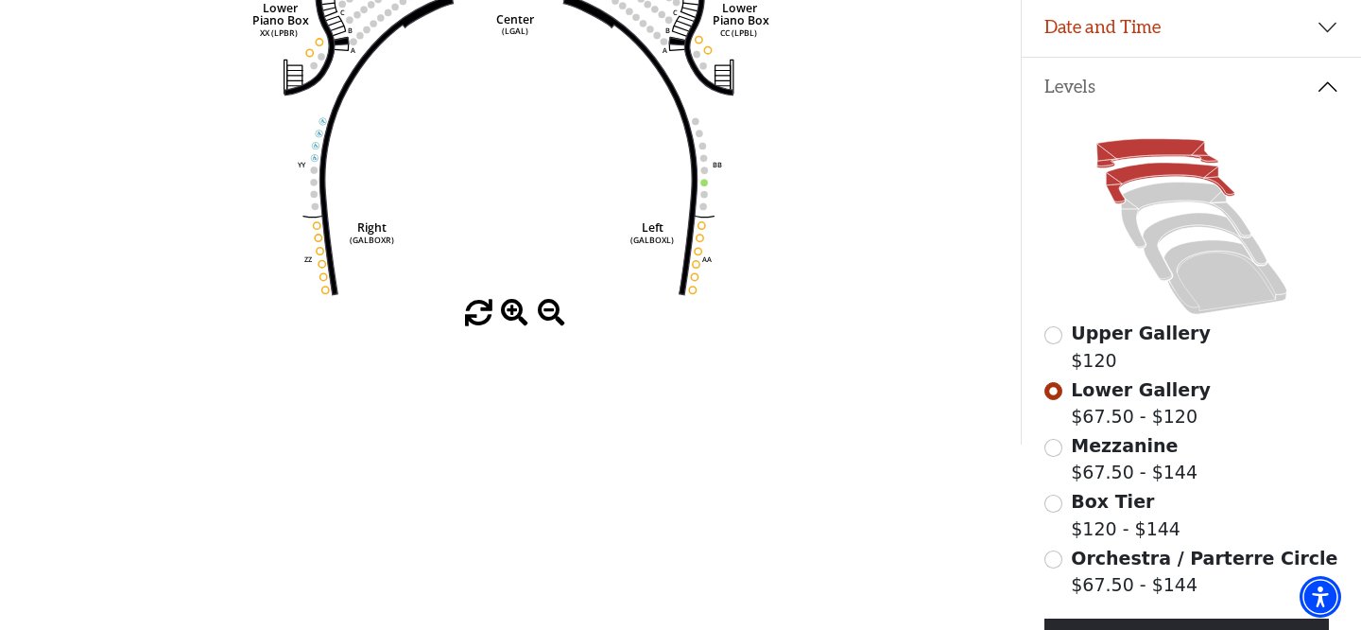
click at [1137, 160] on icon at bounding box center [1156, 153] width 121 height 29
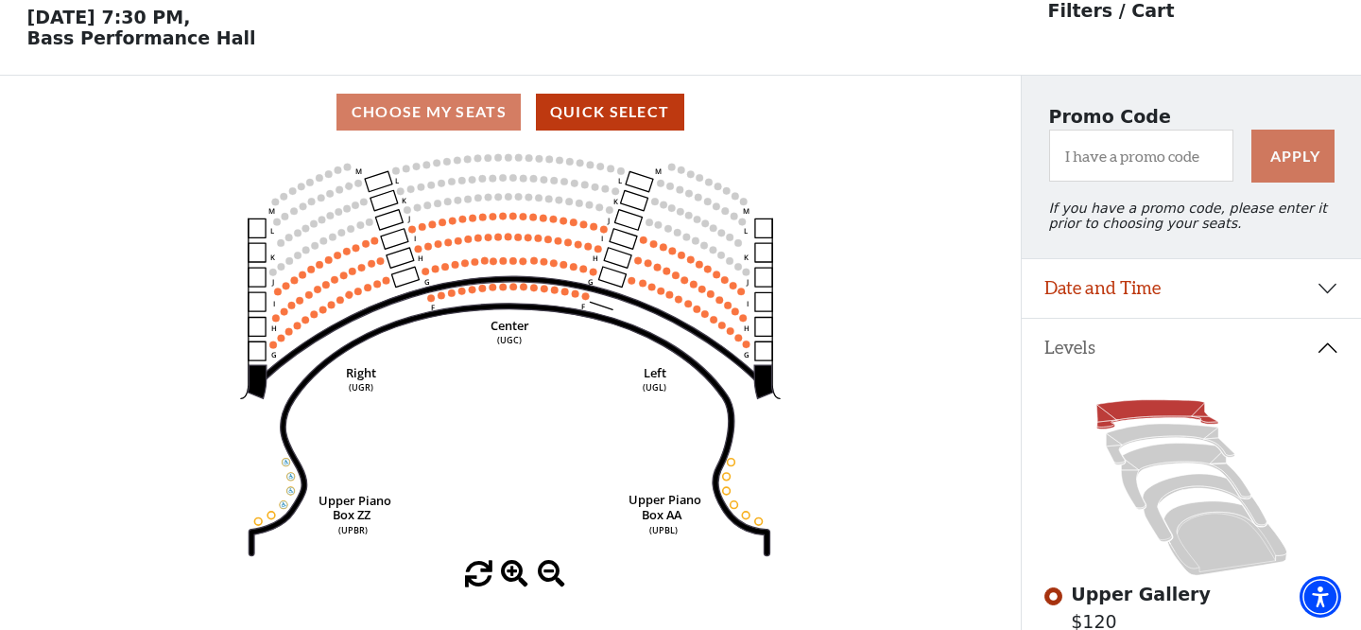
scroll to position [87, 0]
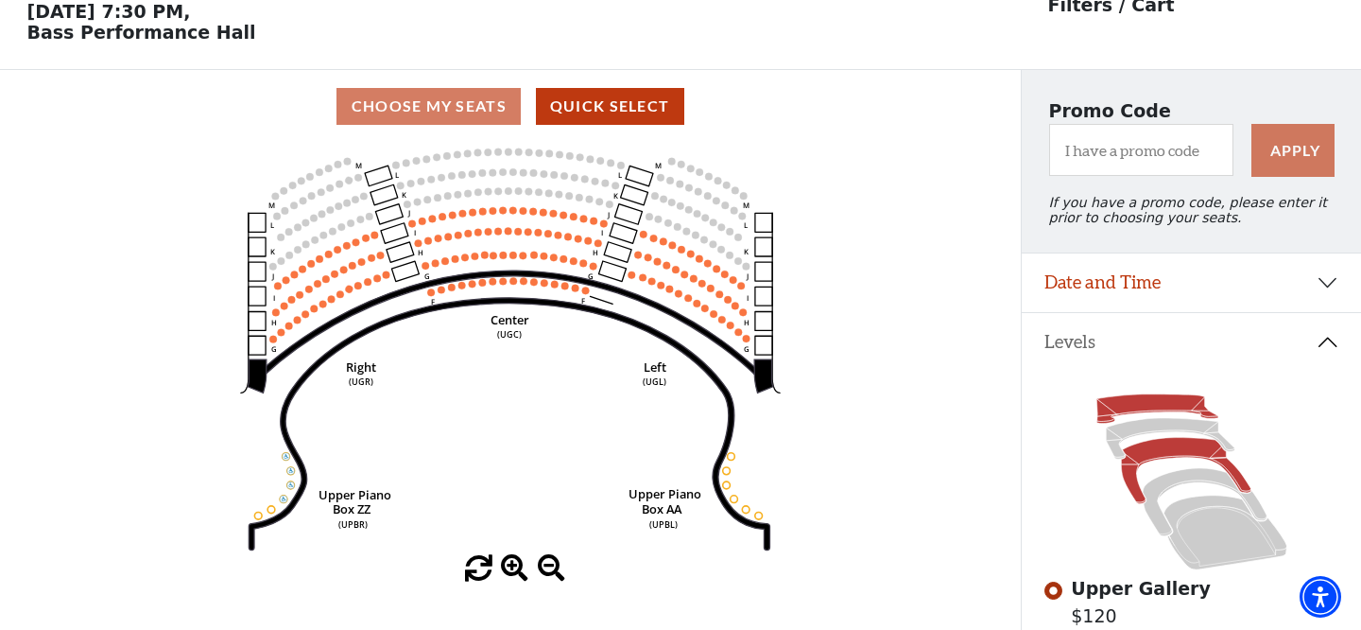
click at [1125, 471] on icon at bounding box center [1185, 471] width 129 height 66
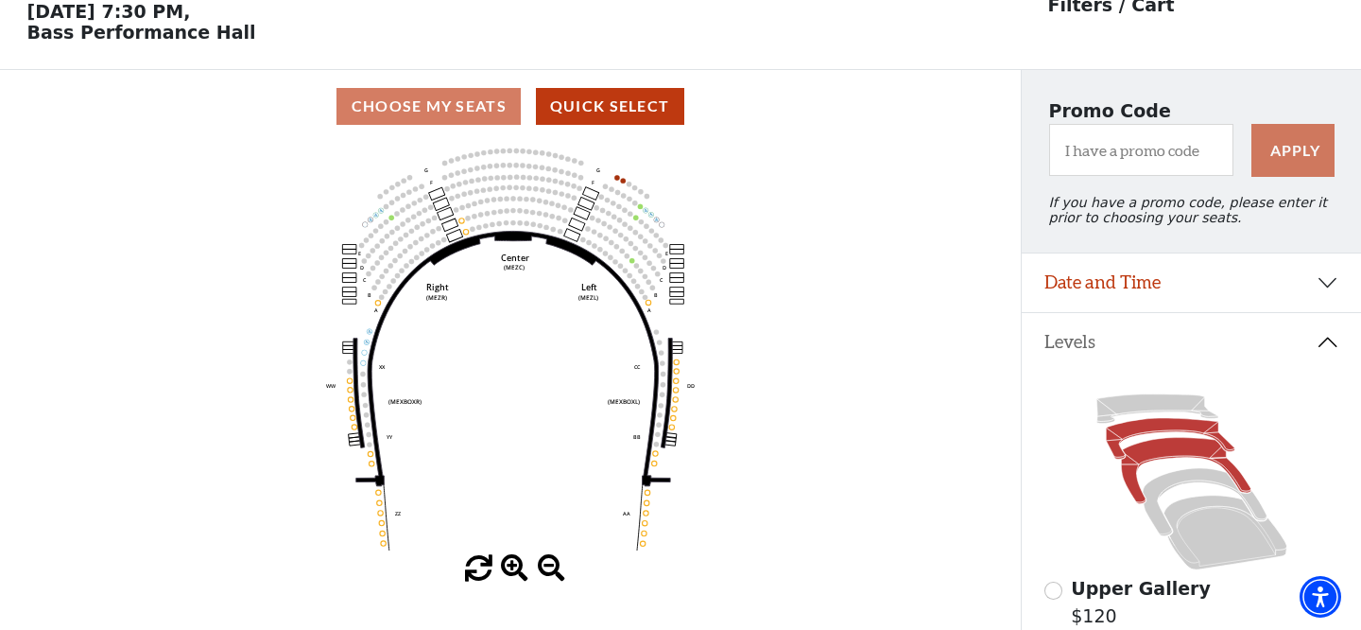
click at [1122, 441] on icon at bounding box center [1170, 438] width 129 height 41
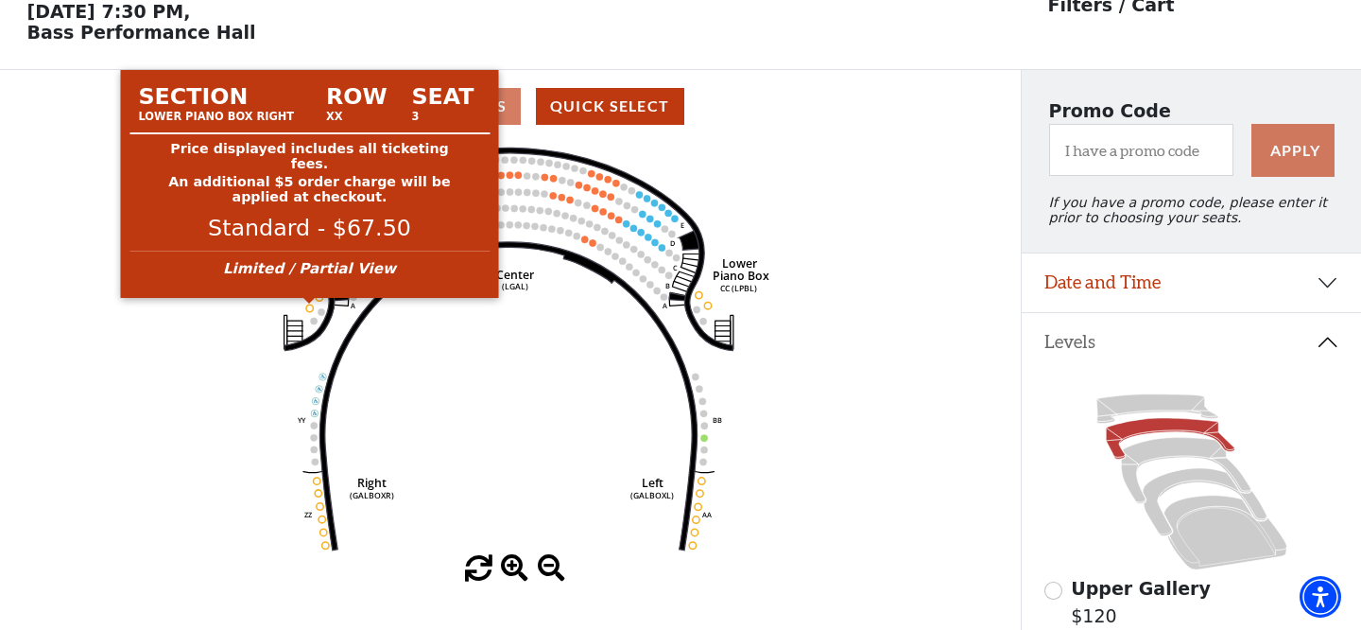
click at [310, 306] on circle at bounding box center [309, 307] width 7 height 7
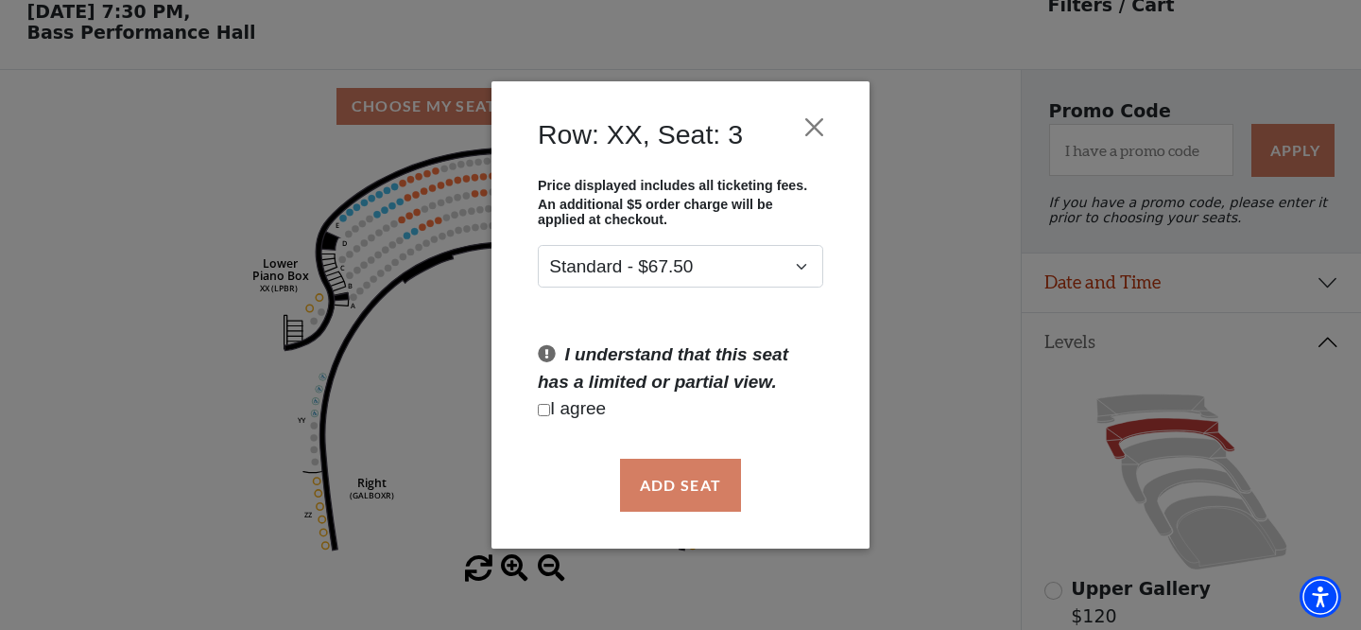
click at [543, 409] on input "Checkbox field" at bounding box center [544, 410] width 12 height 12
checkbox input "true"
click at [649, 470] on button "Add Seat" at bounding box center [680, 484] width 121 height 53
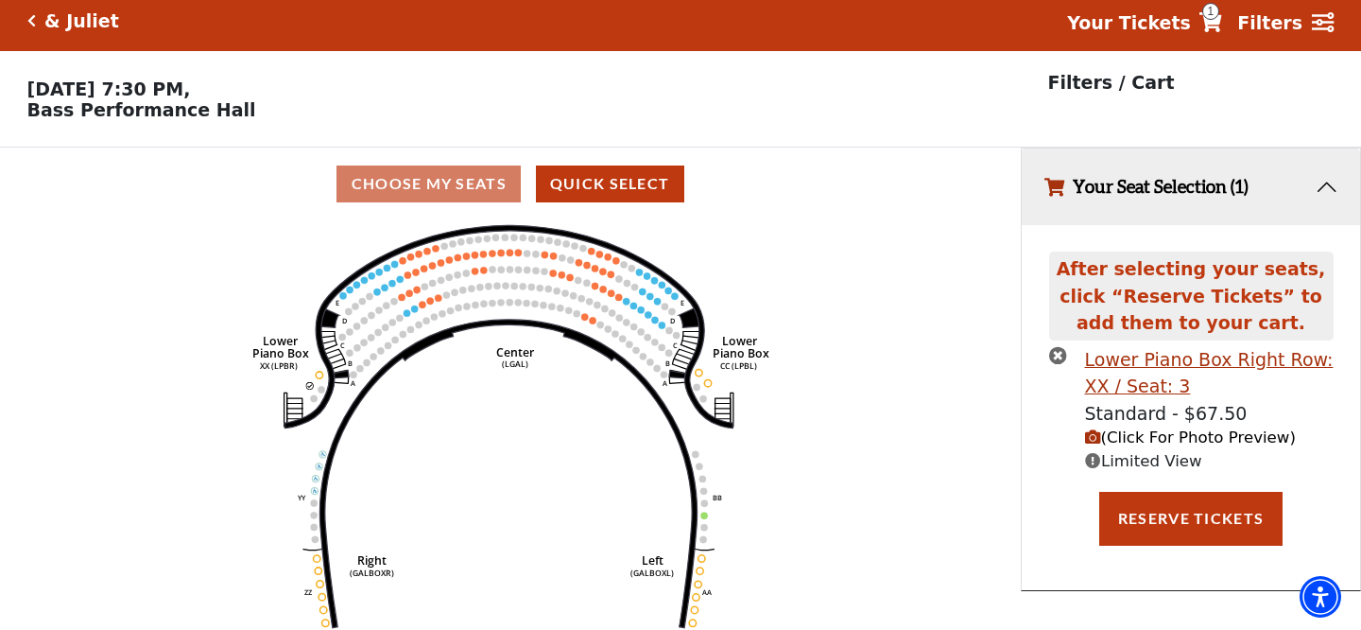
scroll to position [0, 0]
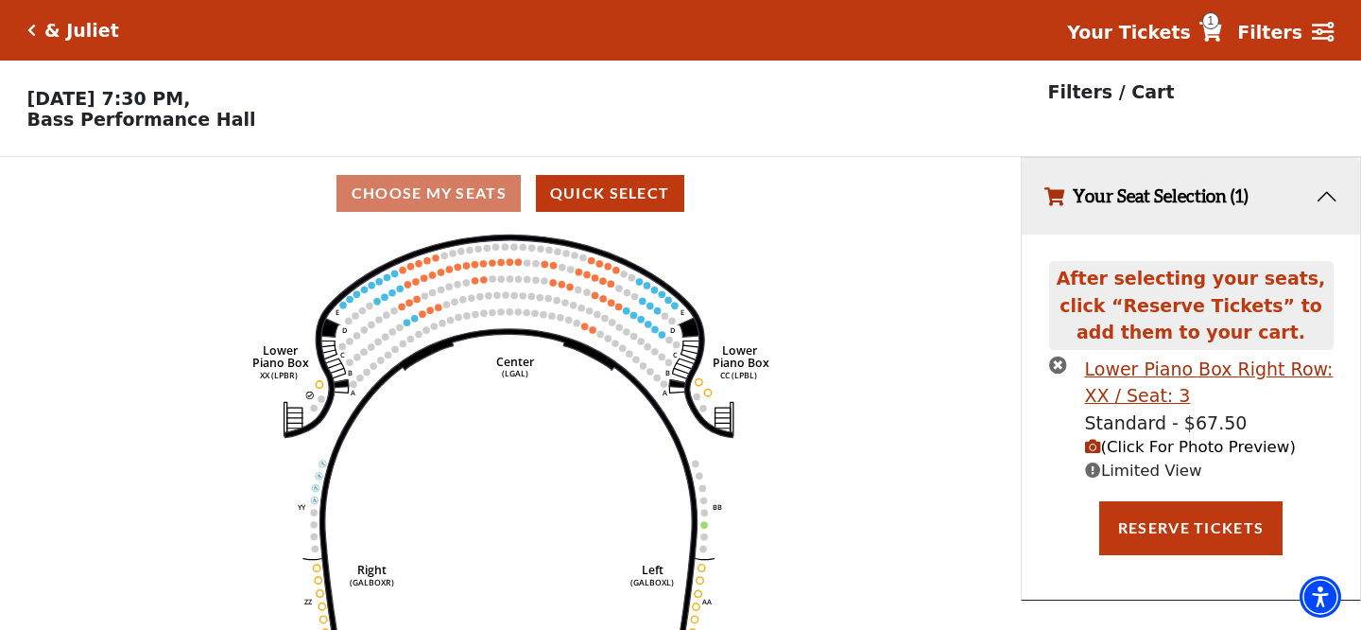
click at [1091, 446] on icon "(Click For Photo Preview)" at bounding box center [1093, 447] width 16 height 16
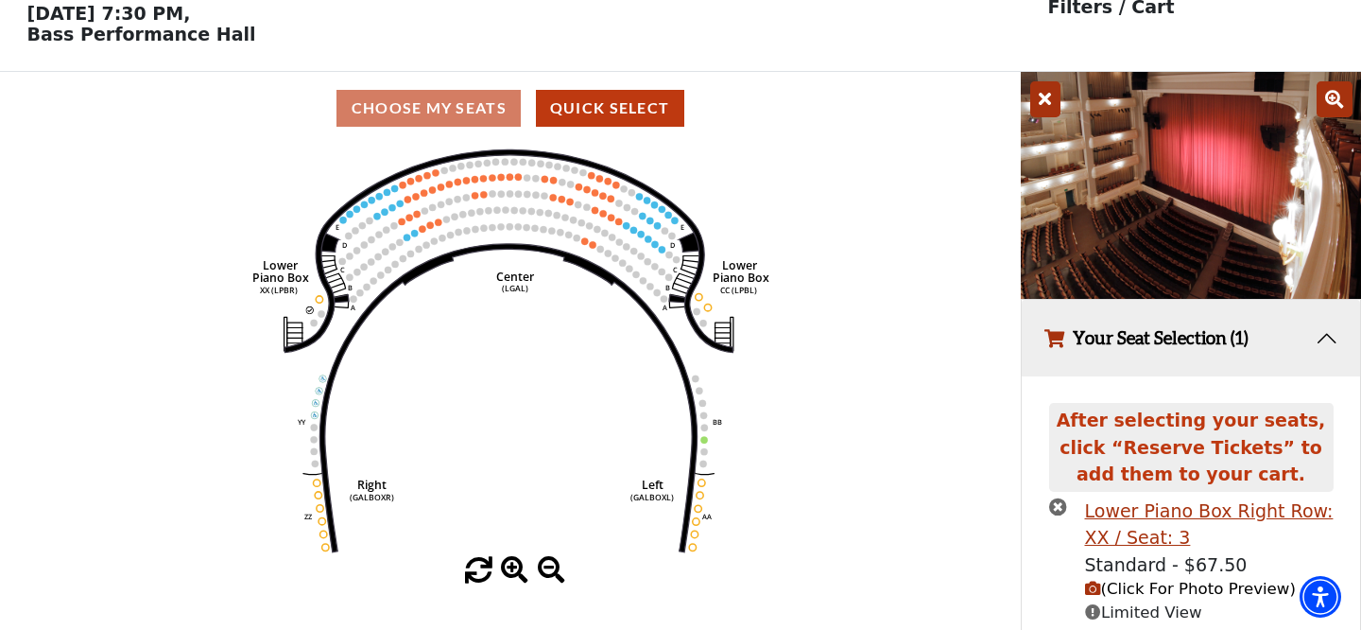
scroll to position [91, 0]
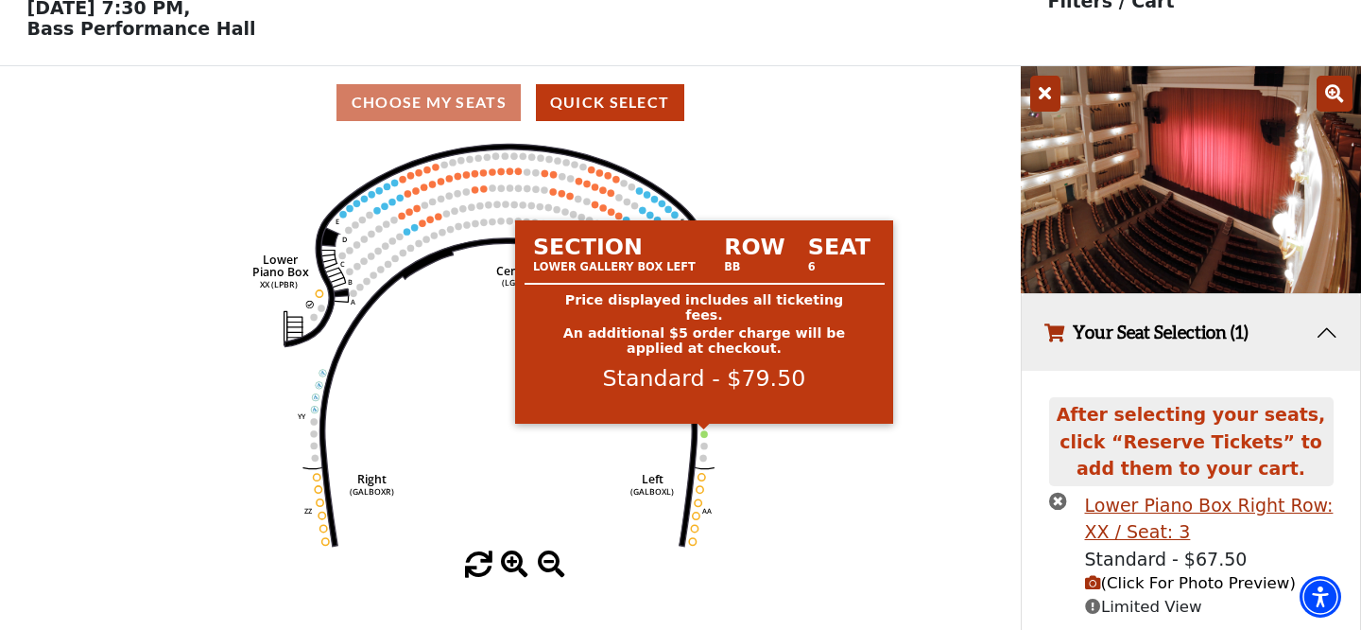
click at [704, 435] on circle at bounding box center [703, 433] width 7 height 7
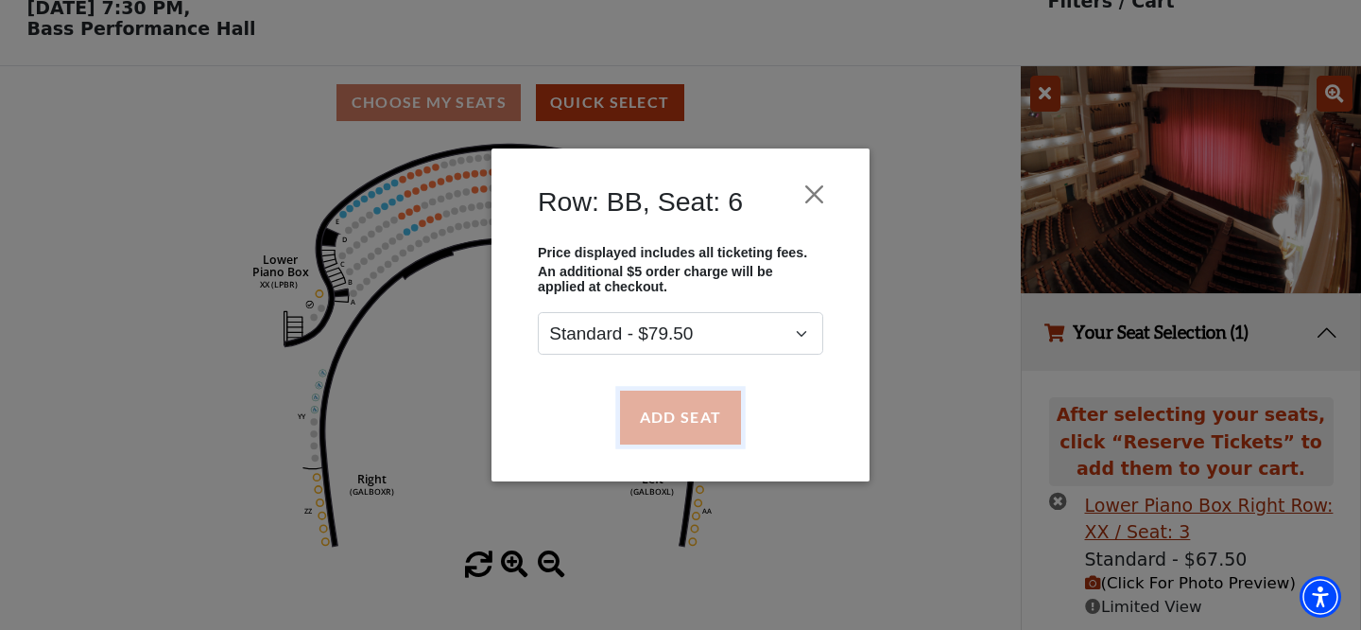
click at [718, 414] on button "Add Seat" at bounding box center [680, 416] width 121 height 53
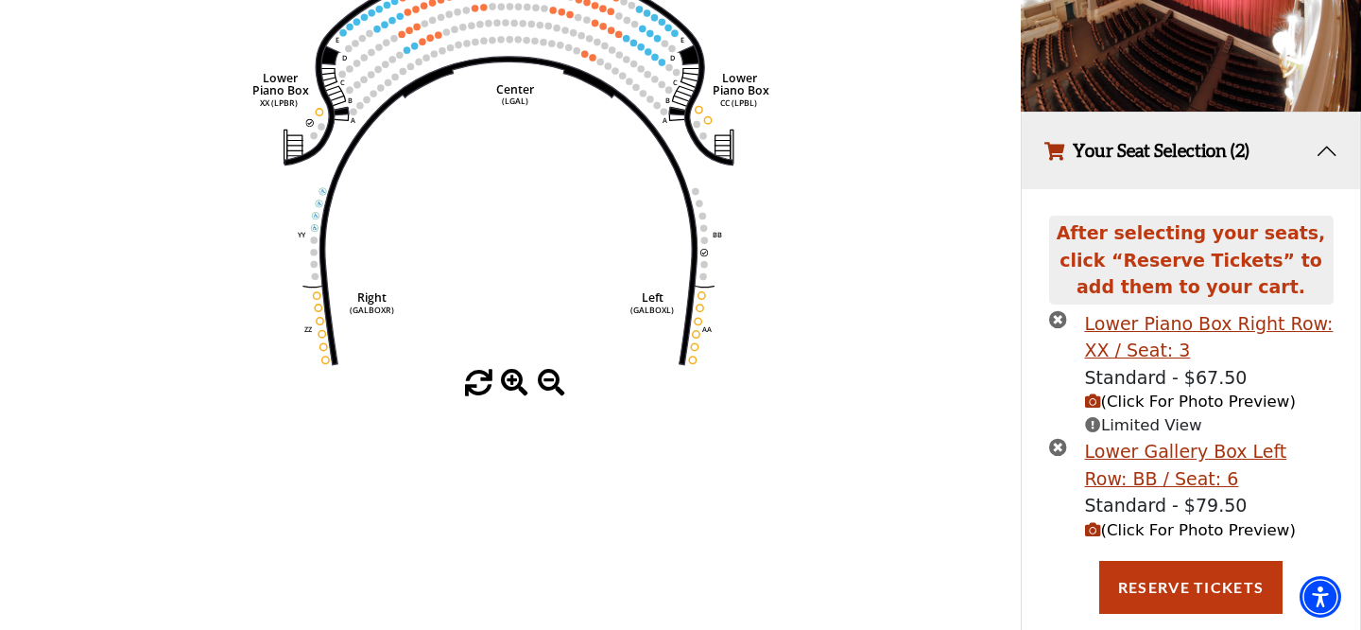
scroll to position [273, 0]
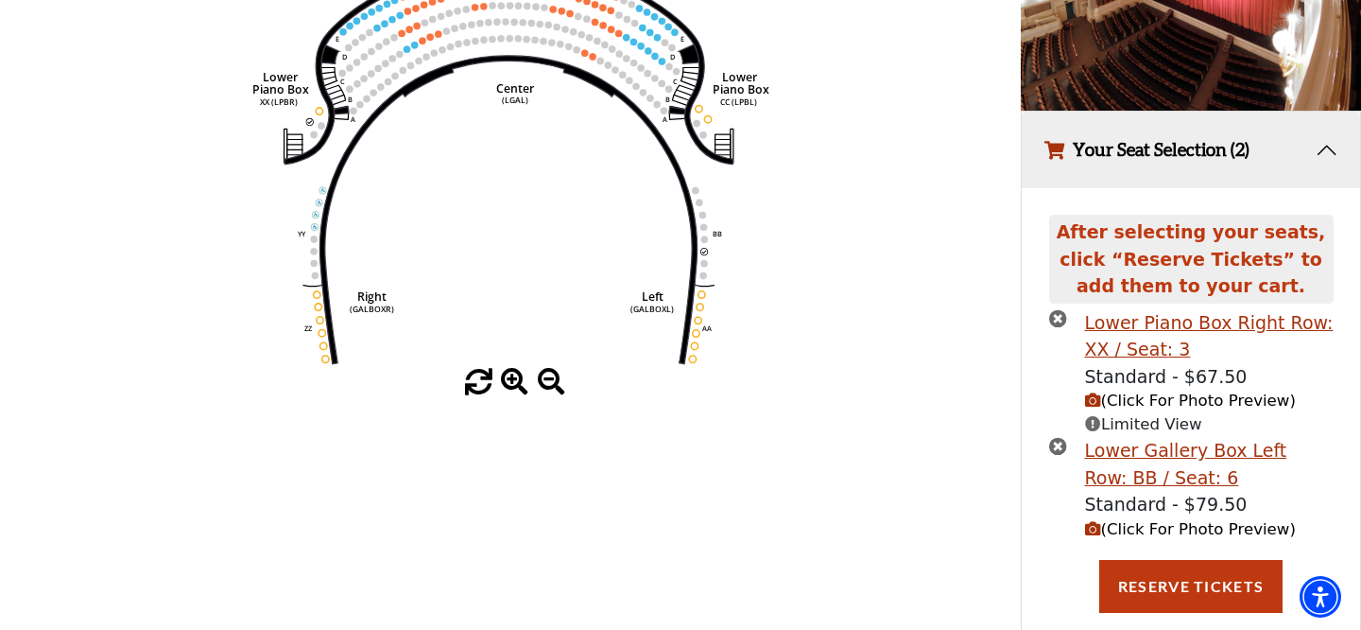
click at [1092, 526] on icon "(Click For Photo Preview)" at bounding box center [1093, 529] width 16 height 16
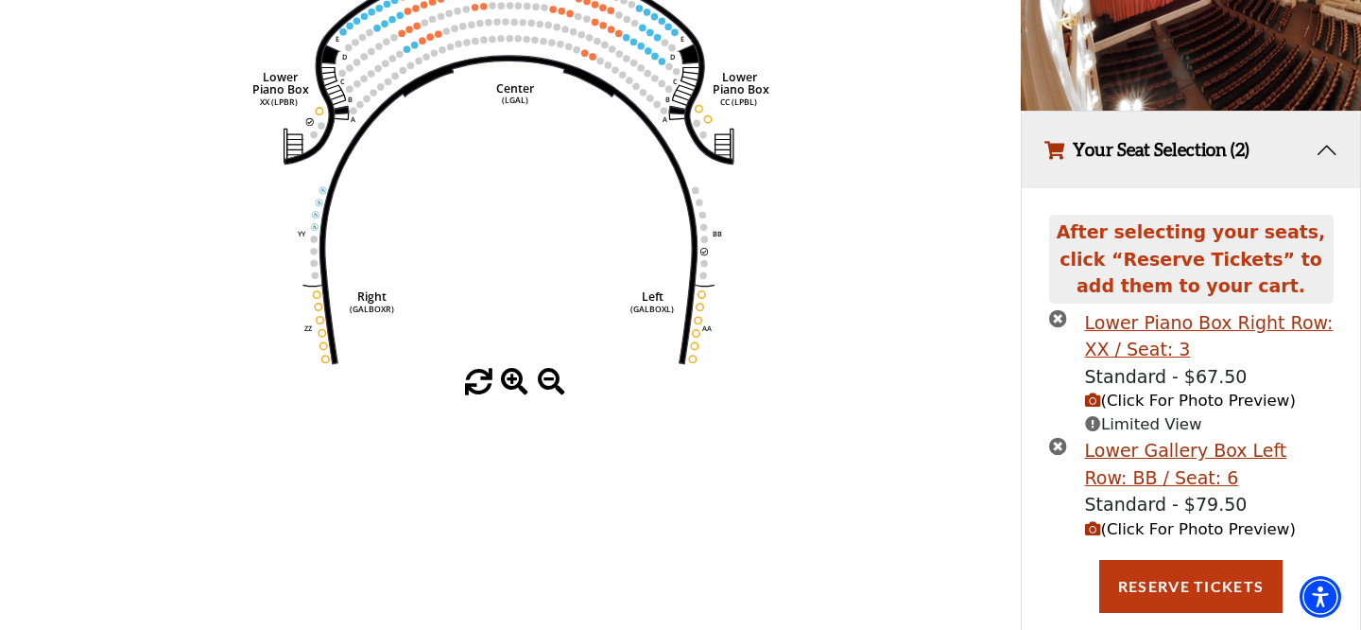
click at [1092, 530] on icon "(Click For Photo Preview)" at bounding box center [1093, 529] width 16 height 16
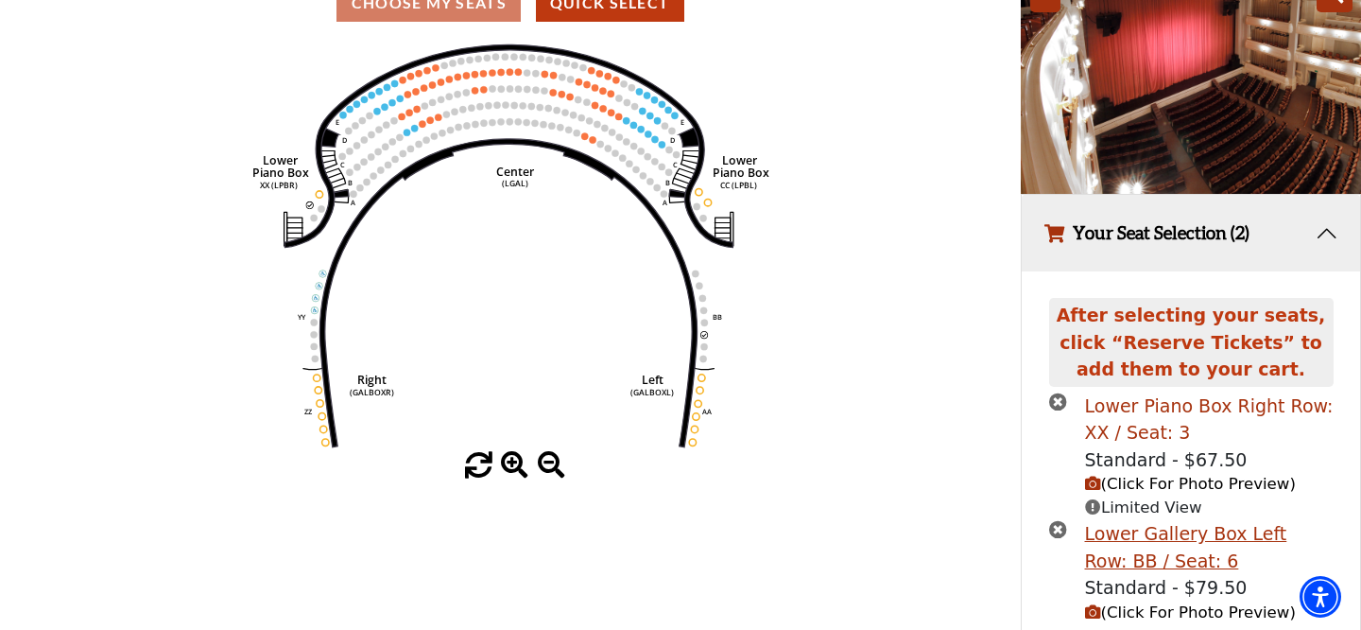
scroll to position [225, 0]
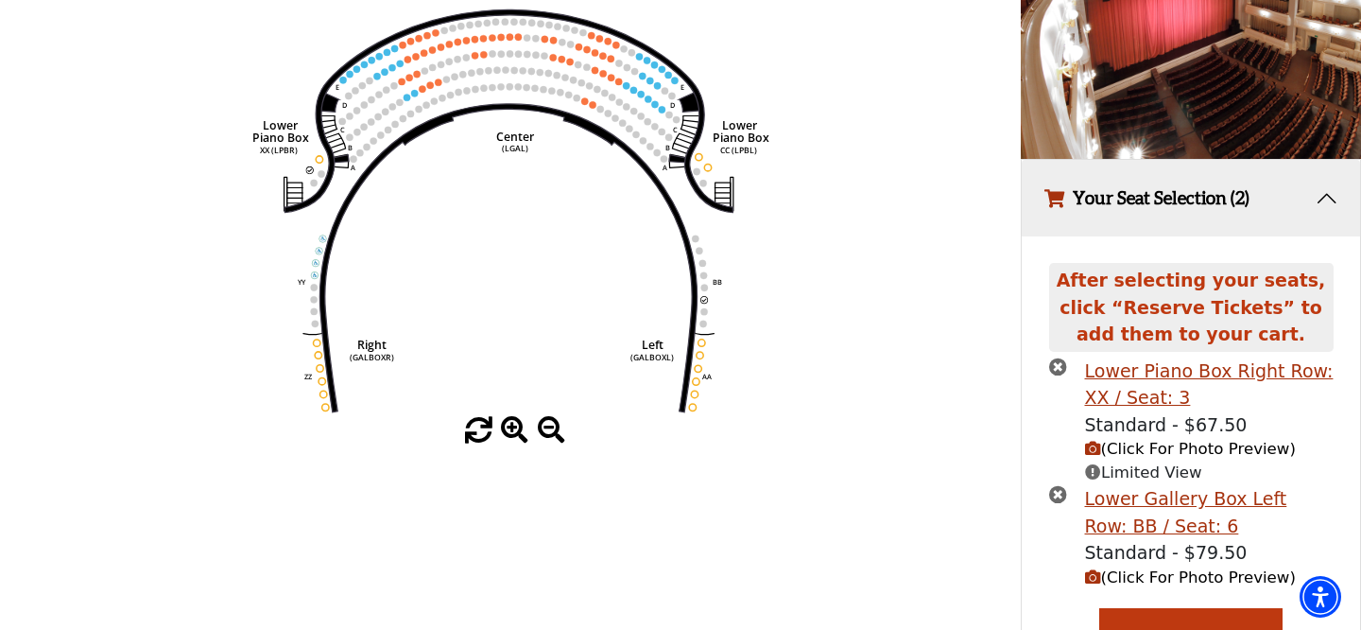
click at [1059, 491] on icon "times-circle" at bounding box center [1058, 494] width 18 height 18
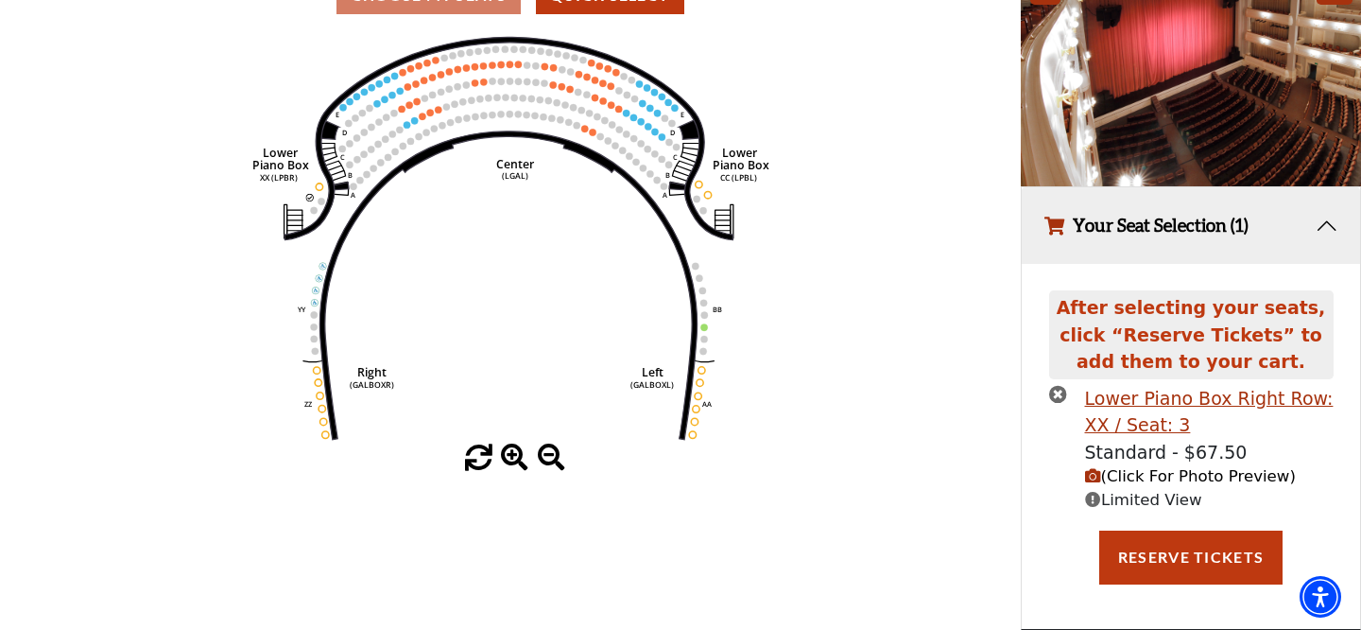
click at [1096, 477] on icon "(Click For Photo Preview)" at bounding box center [1093, 476] width 16 height 16
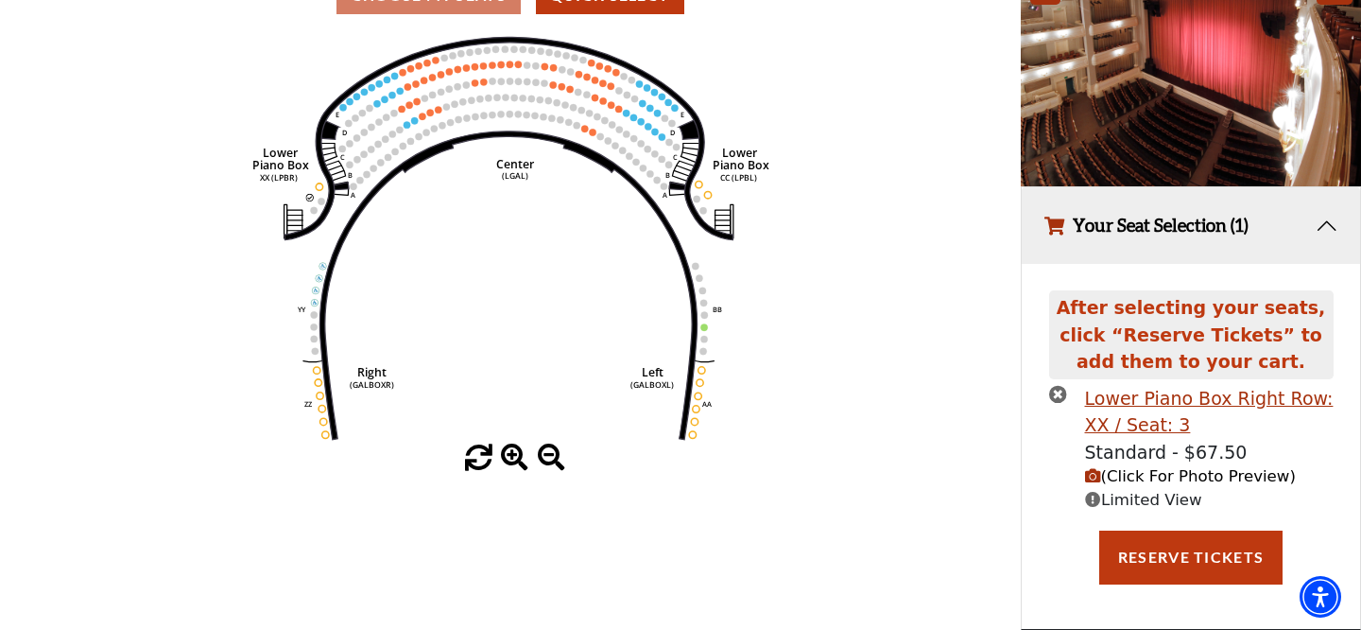
scroll to position [183, 0]
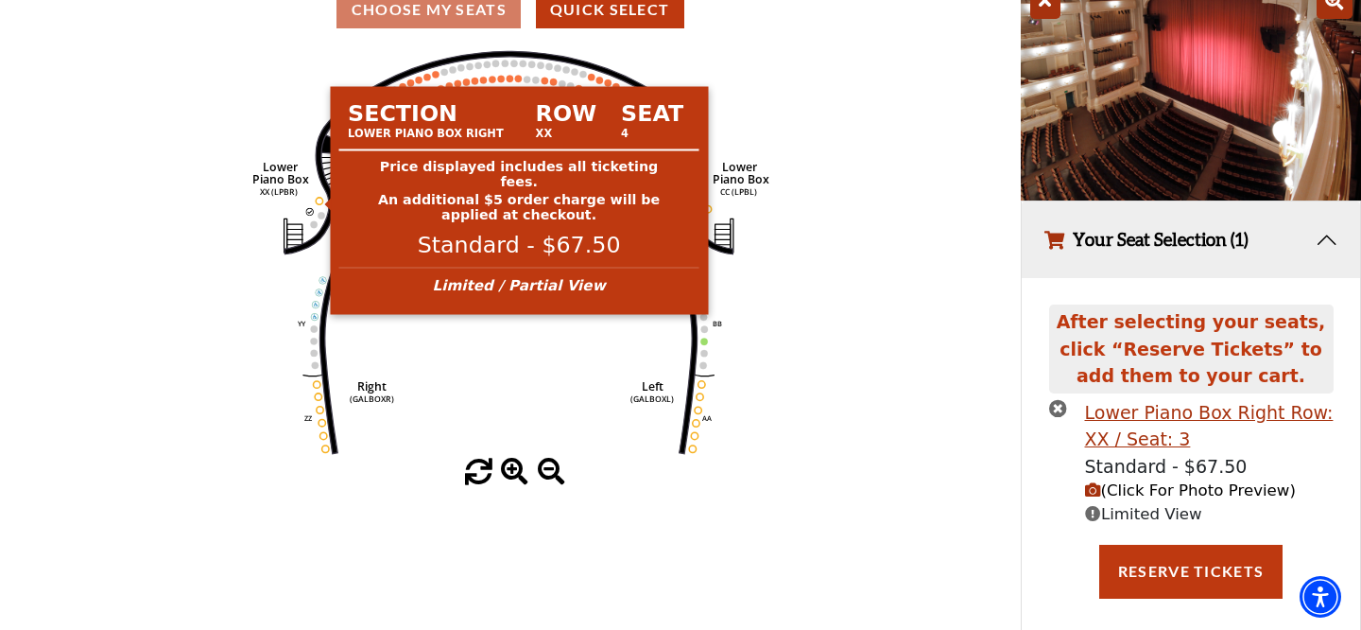
click at [320, 203] on circle at bounding box center [319, 201] width 7 height 7
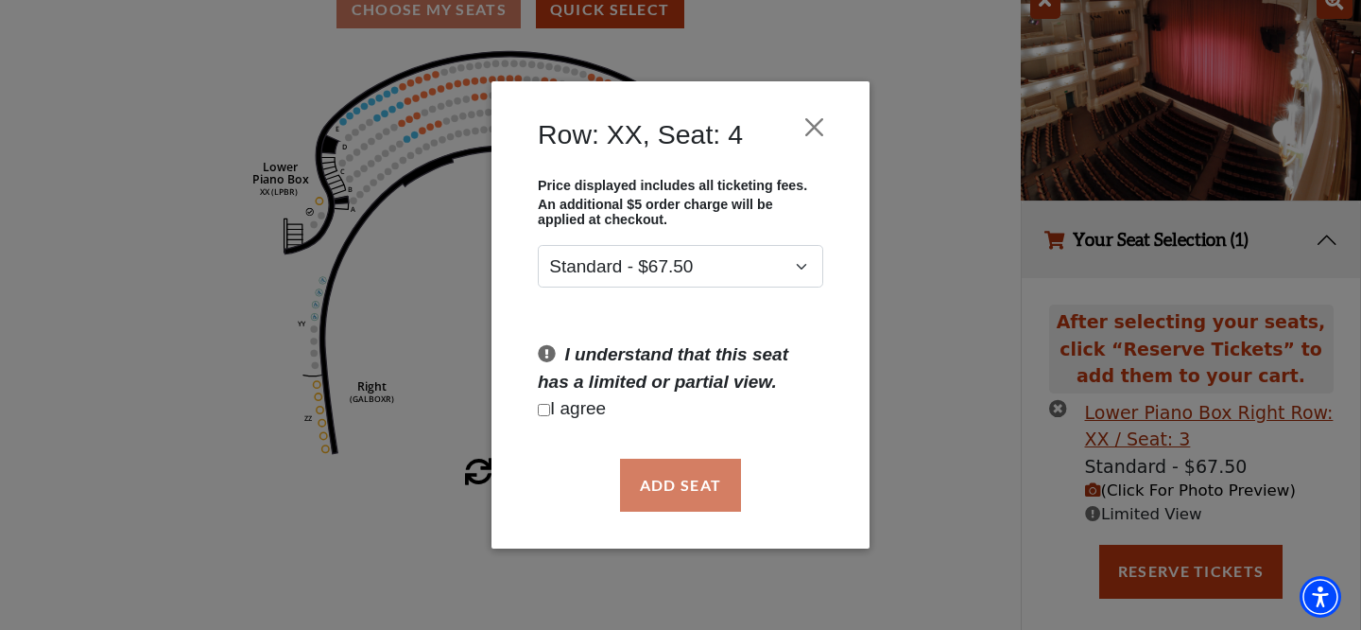
click at [544, 412] on input "Checkbox field" at bounding box center [544, 410] width 12 height 12
checkbox input "true"
click at [703, 475] on button "Add Seat" at bounding box center [680, 484] width 121 height 53
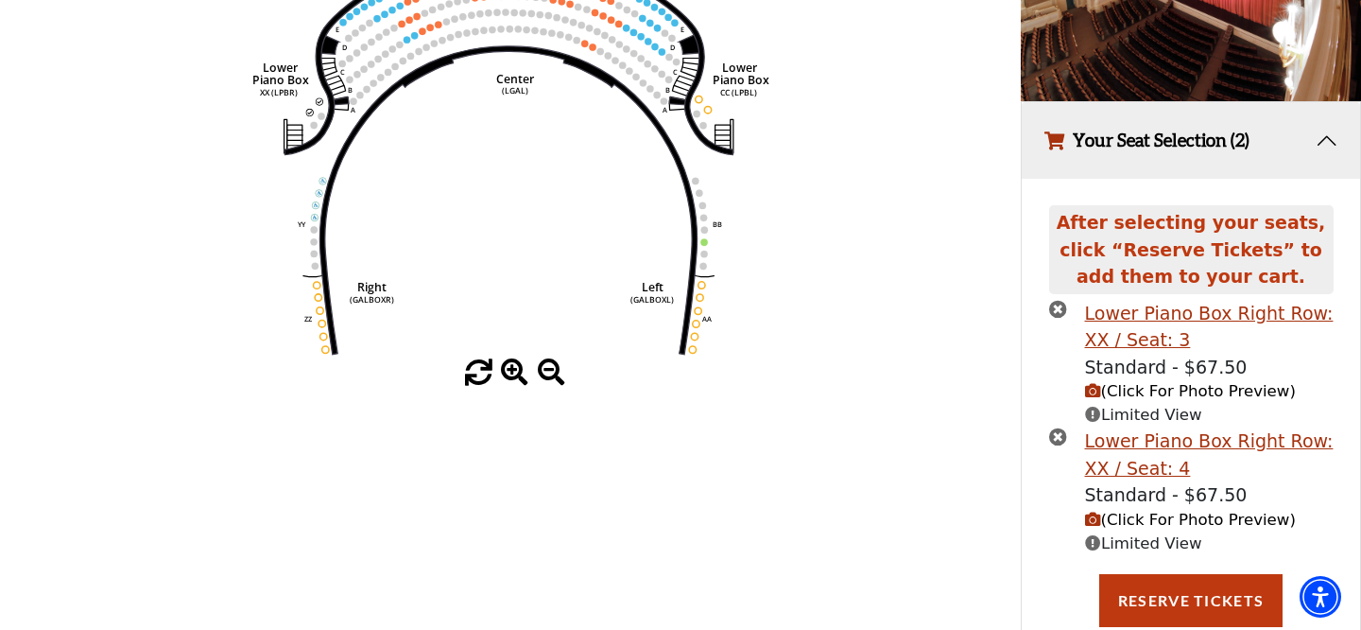
scroll to position [284, 0]
click at [1094, 514] on icon "(Click For Photo Preview)" at bounding box center [1093, 518] width 16 height 16
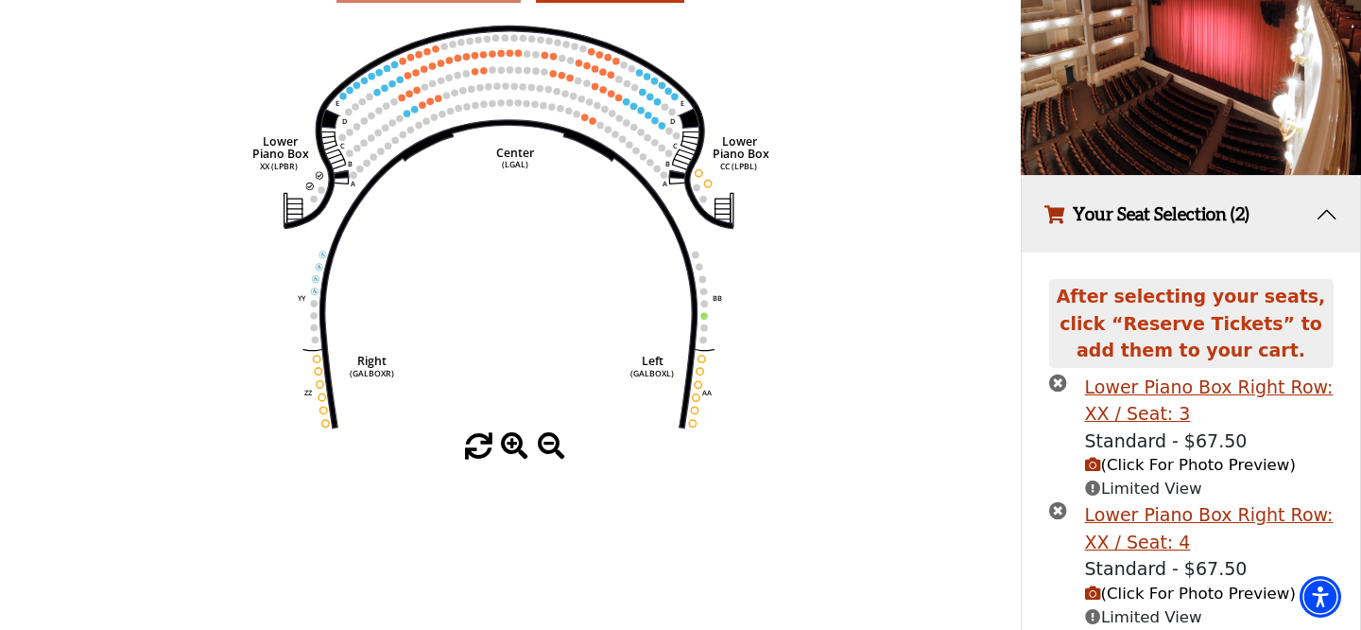
scroll to position [203, 0]
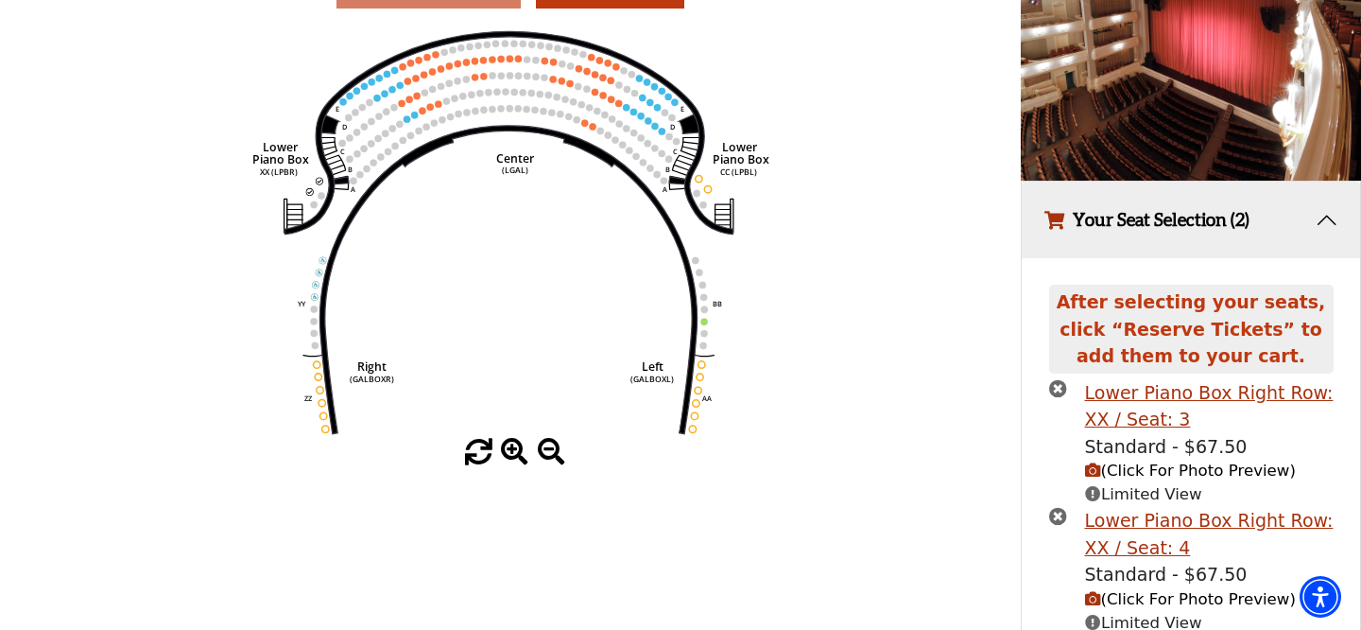
click at [1091, 473] on icon "(Click For Photo Preview)" at bounding box center [1093, 470] width 16 height 16
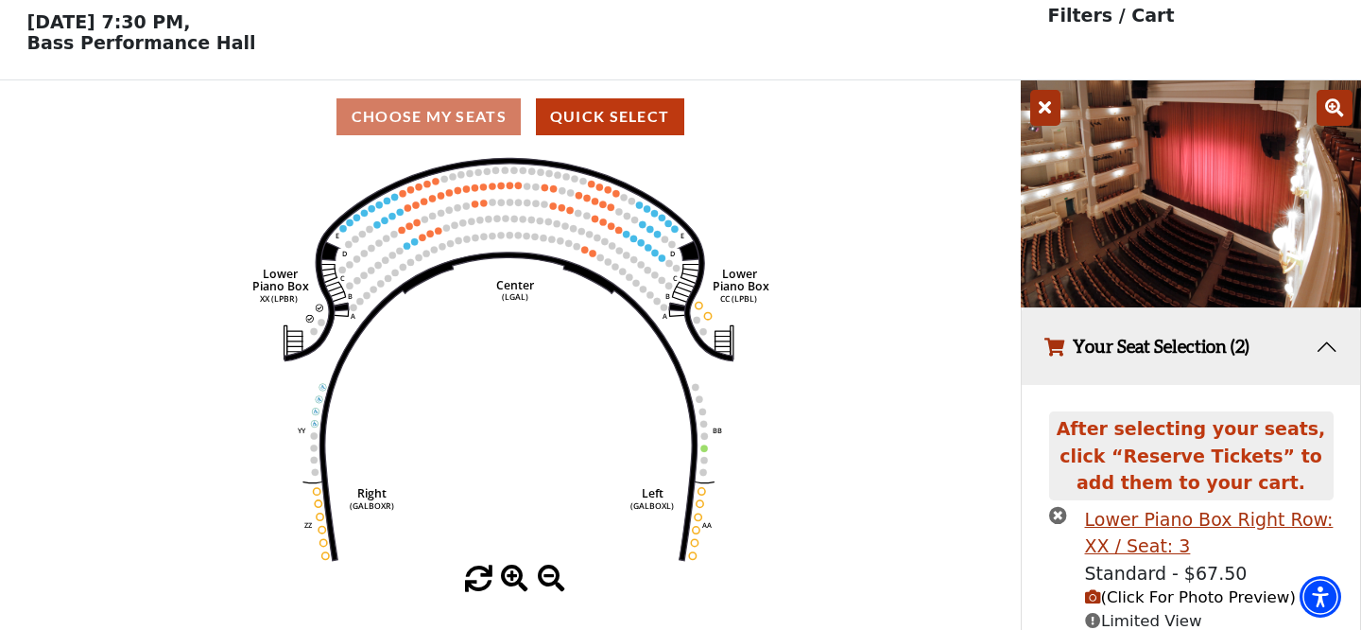
scroll to position [326, 0]
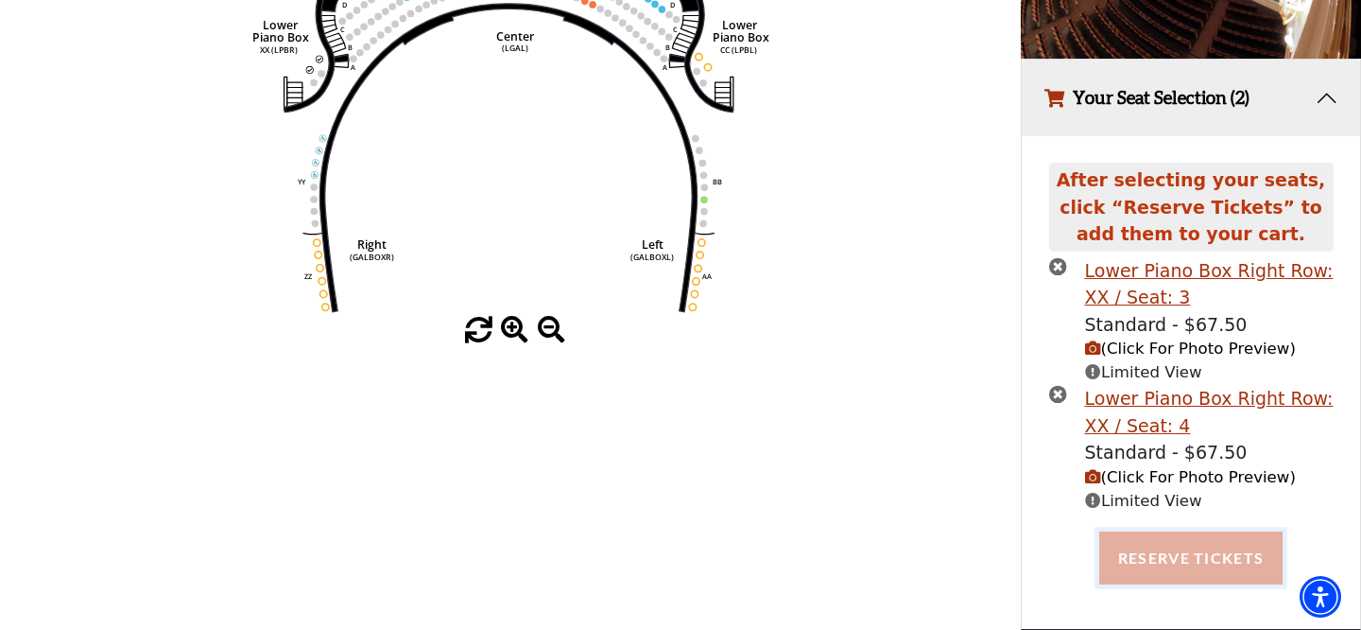
click at [1178, 555] on button "Reserve Tickets" at bounding box center [1190, 557] width 183 height 53
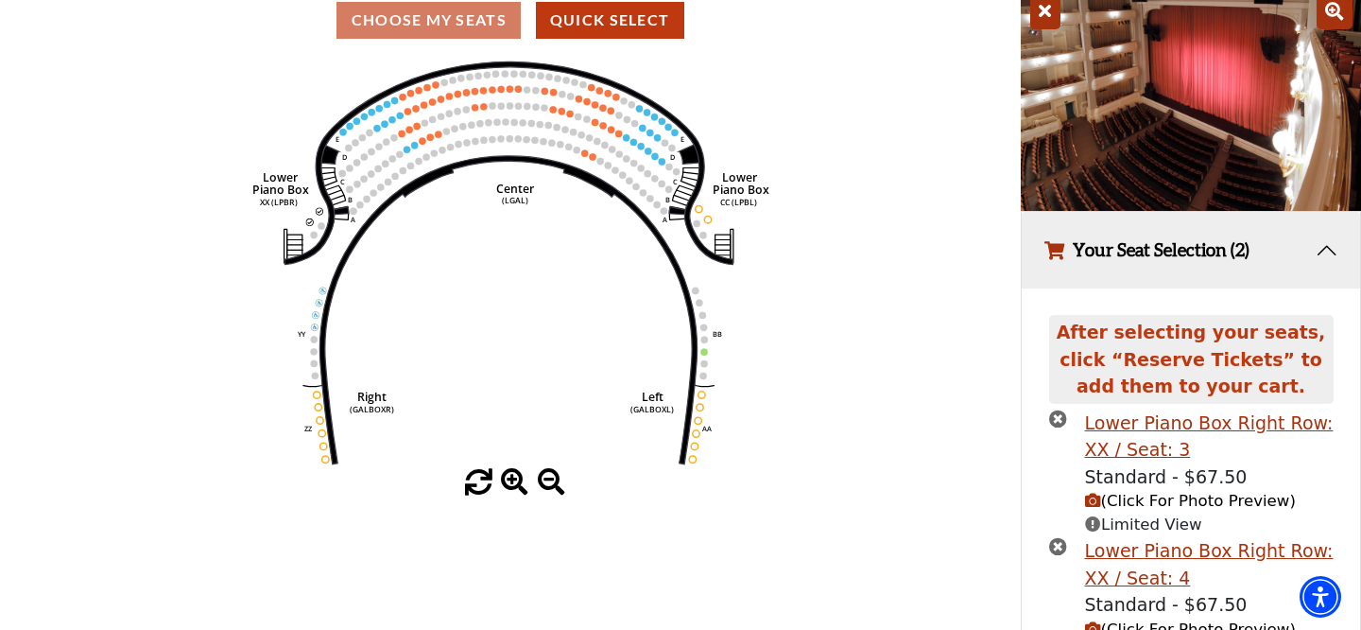
scroll to position [0, 0]
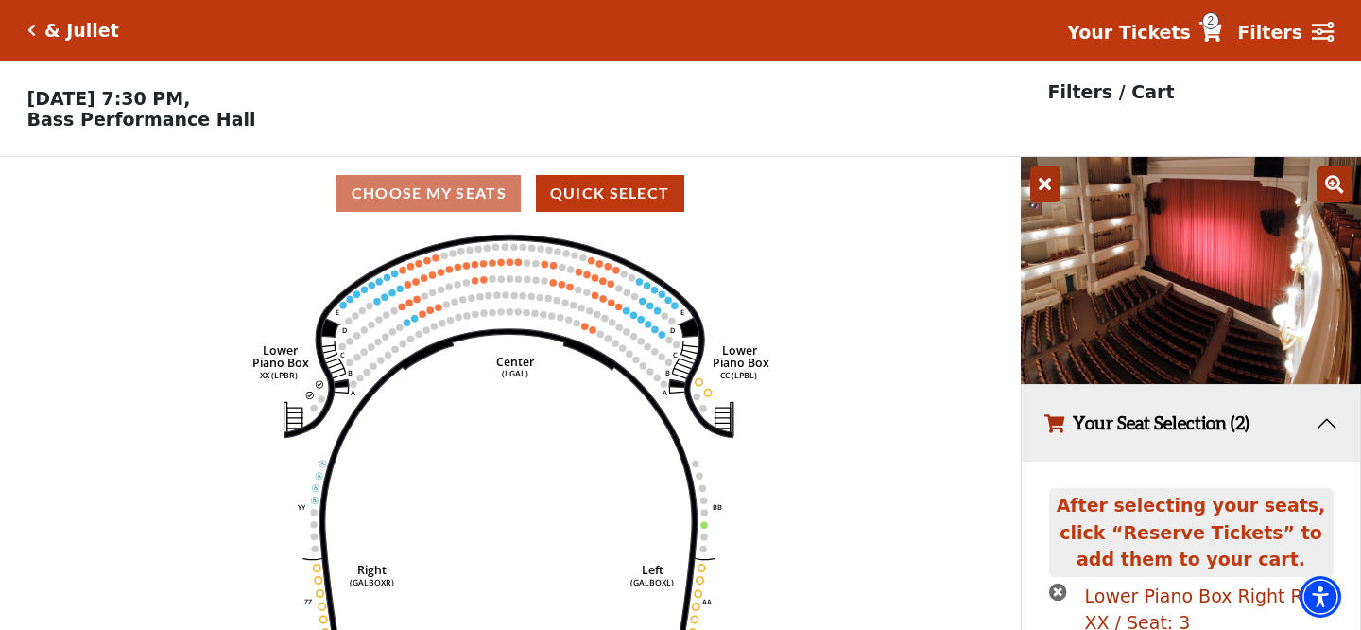
click at [31, 32] on icon "Click here to go back to filters" at bounding box center [31, 30] width 9 height 13
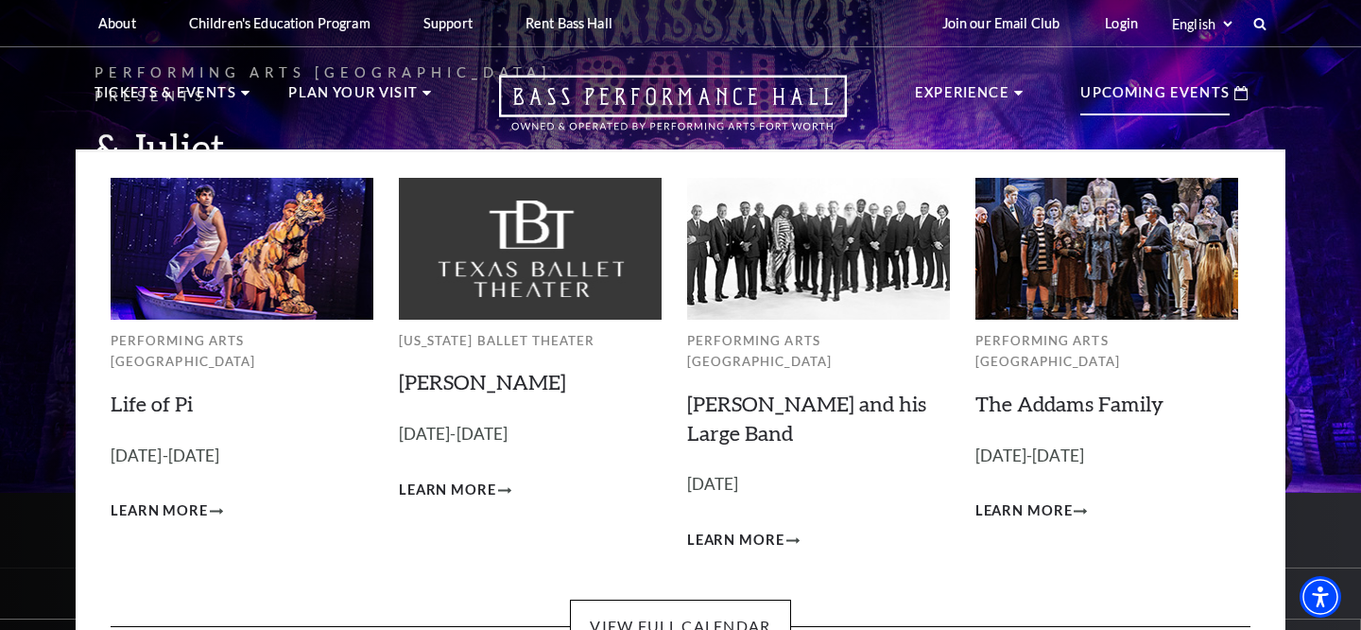
click at [1219, 101] on p "Upcoming Events" at bounding box center [1154, 98] width 149 height 34
click at [732, 599] on link "View Full Calendar" at bounding box center [680, 625] width 220 height 53
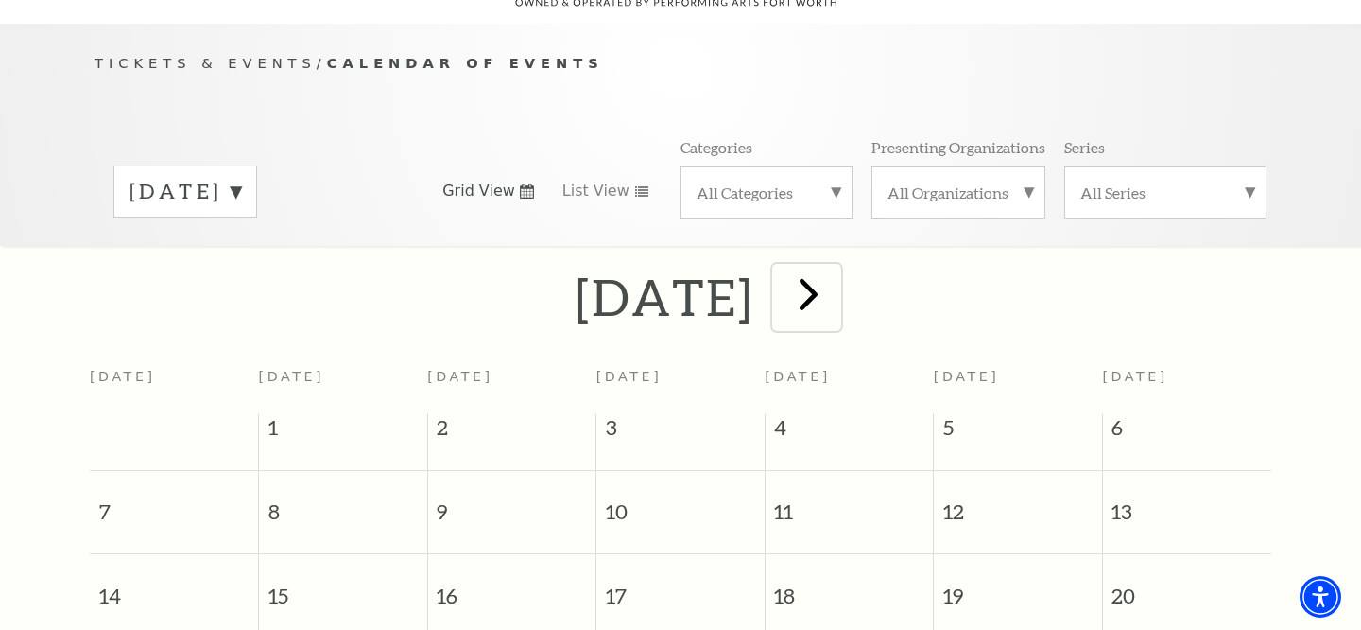
click at [836, 272] on span "next" at bounding box center [809, 294] width 54 height 54
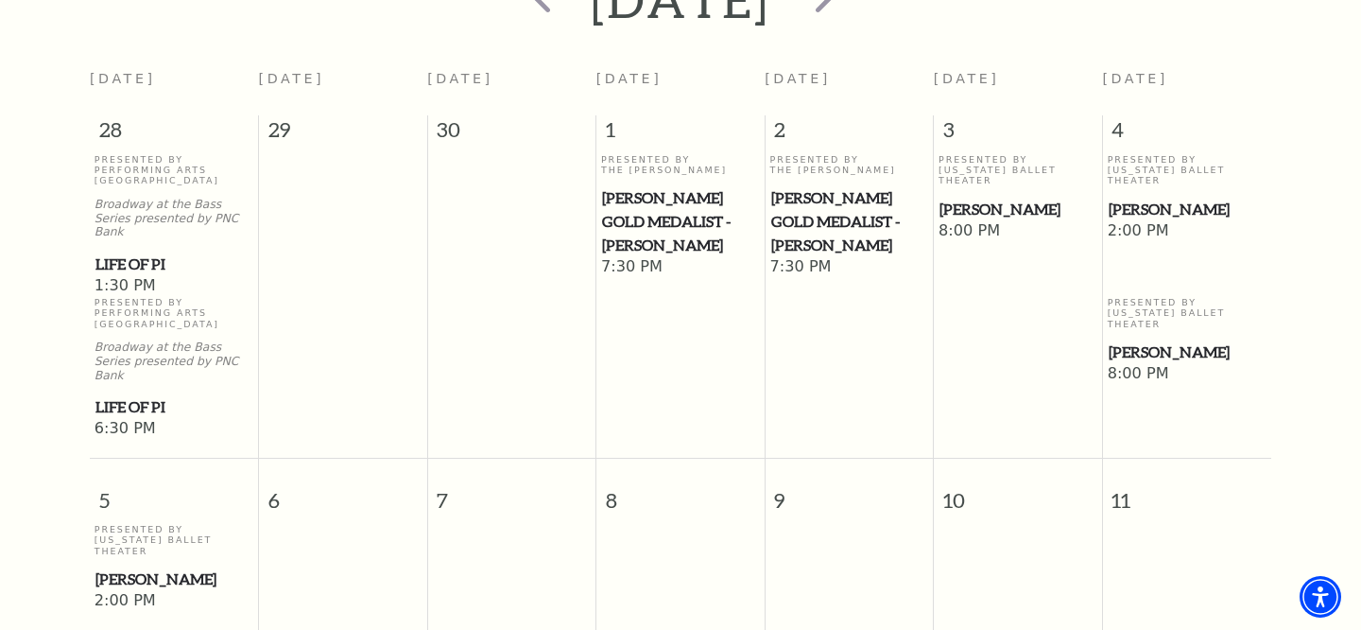
scroll to position [352, 0]
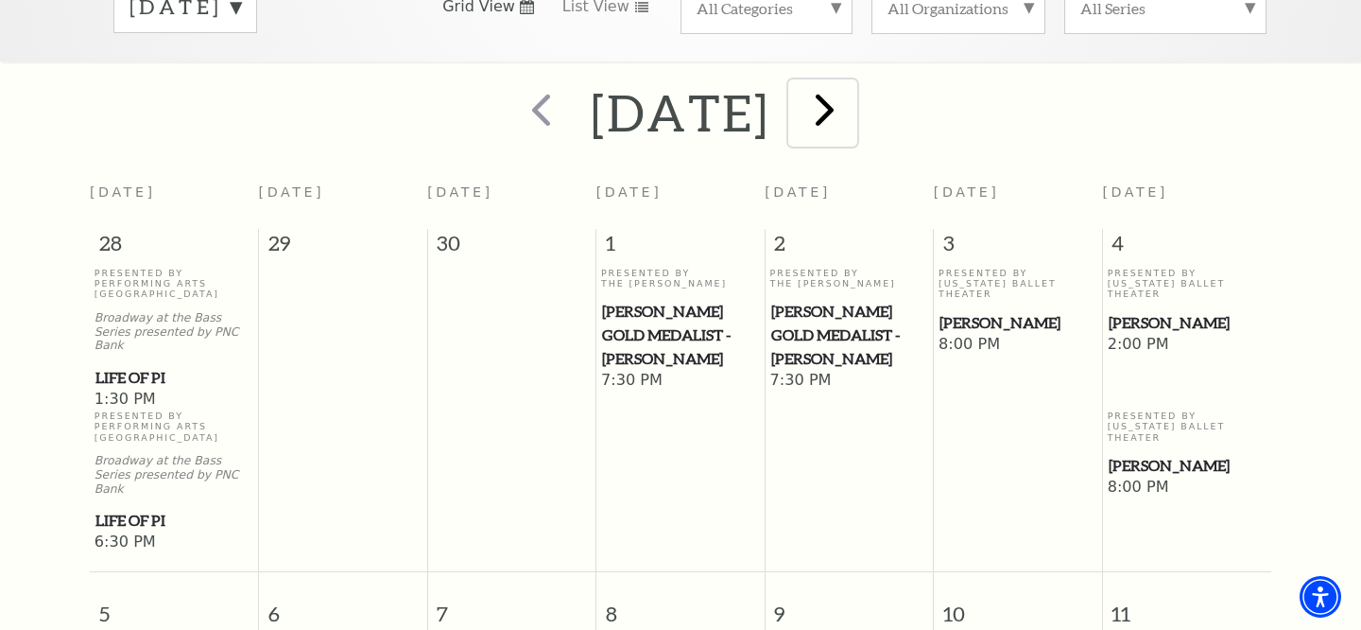
click at [852, 95] on span "next" at bounding box center [825, 109] width 54 height 54
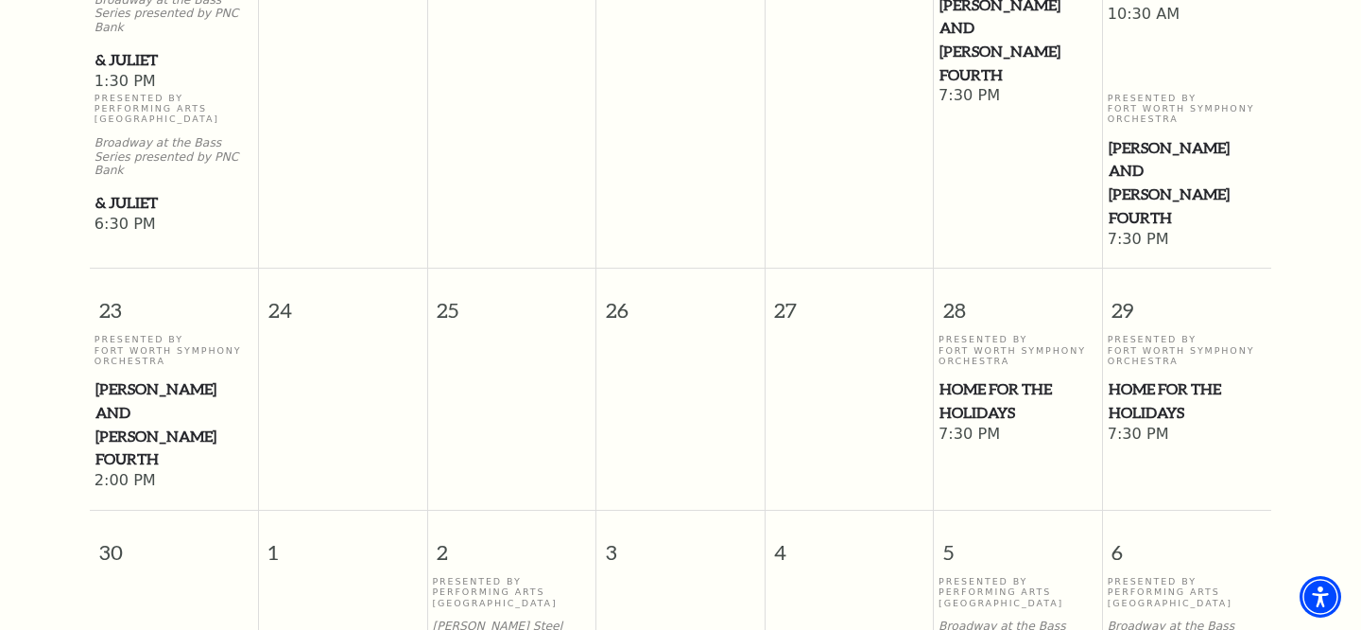
scroll to position [1867, 0]
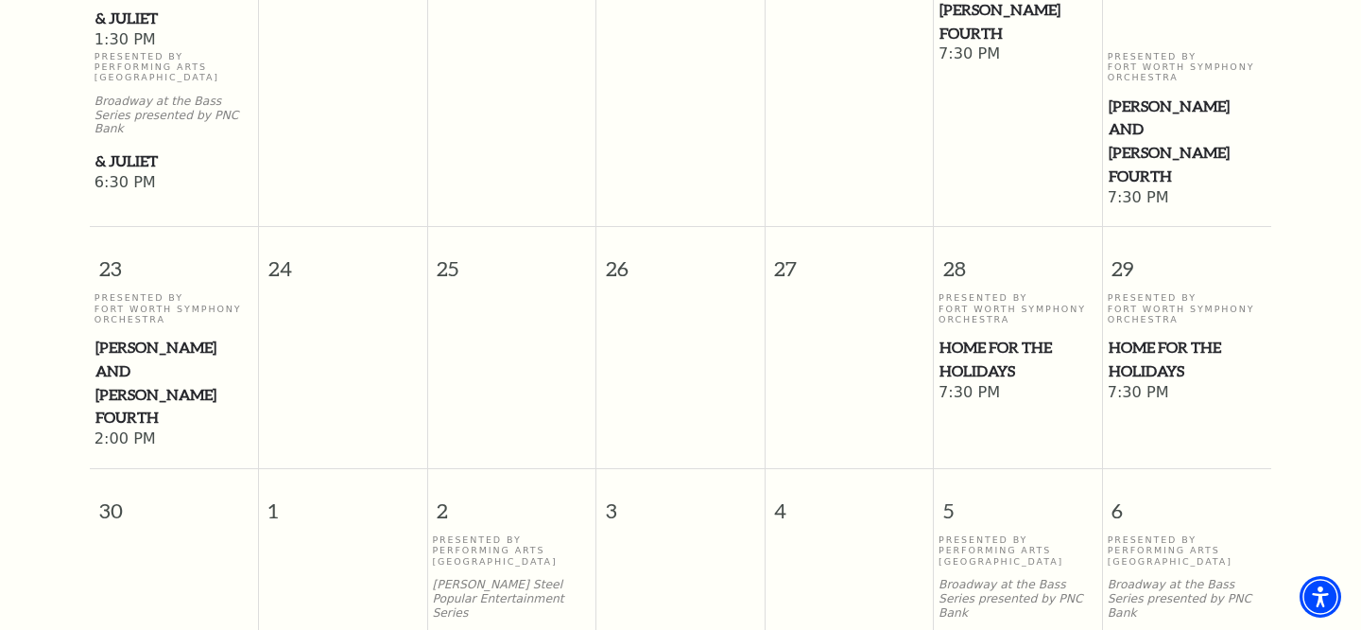
click at [1120, 336] on span "Home for the Holidays" at bounding box center [1188, 359] width 158 height 46
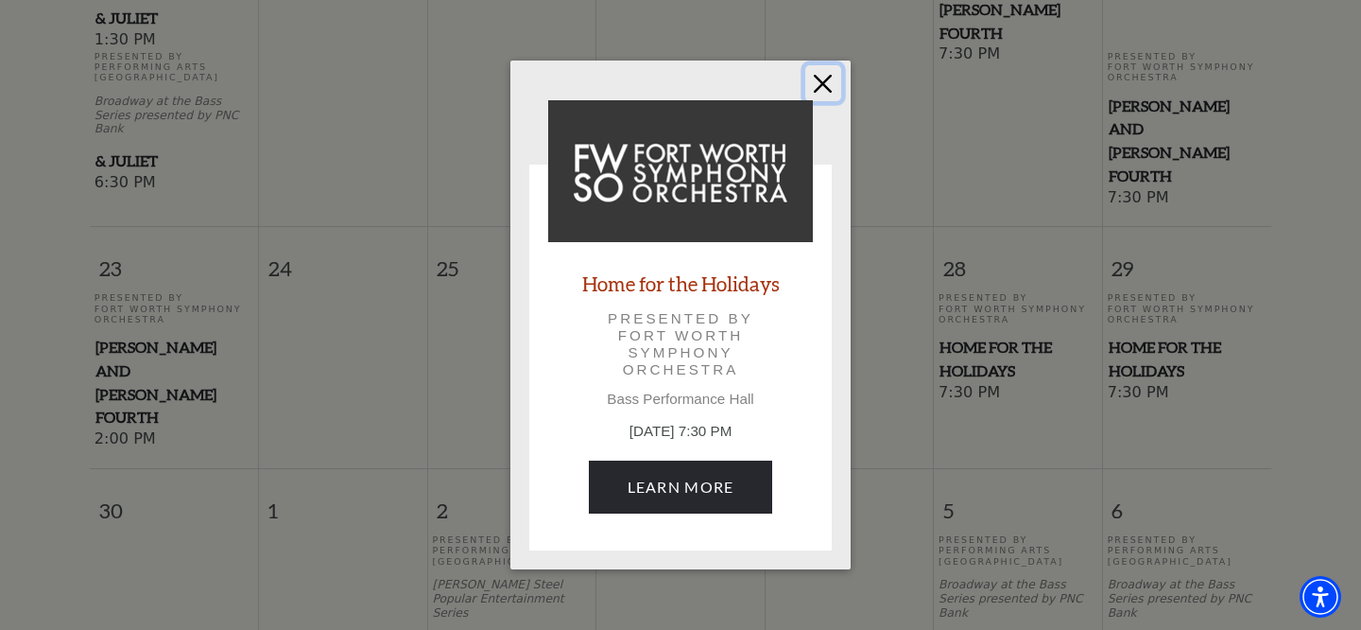
click at [820, 92] on button "Close" at bounding box center [823, 83] width 36 height 36
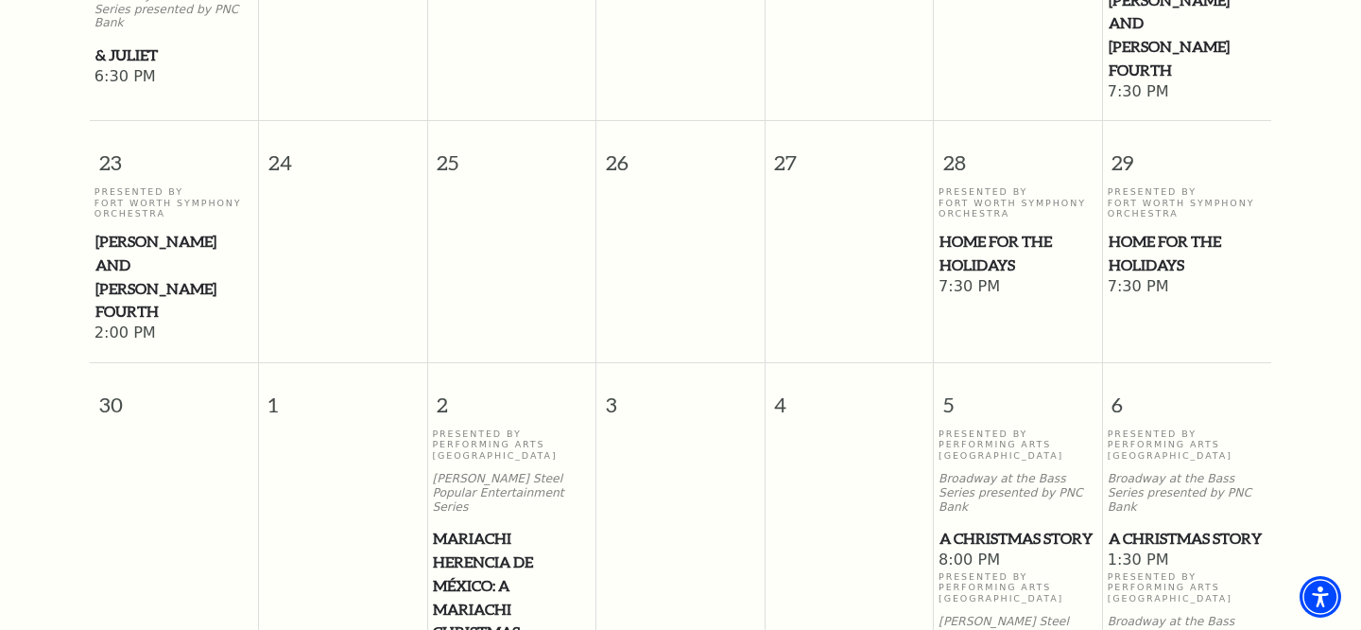
scroll to position [2014, 0]
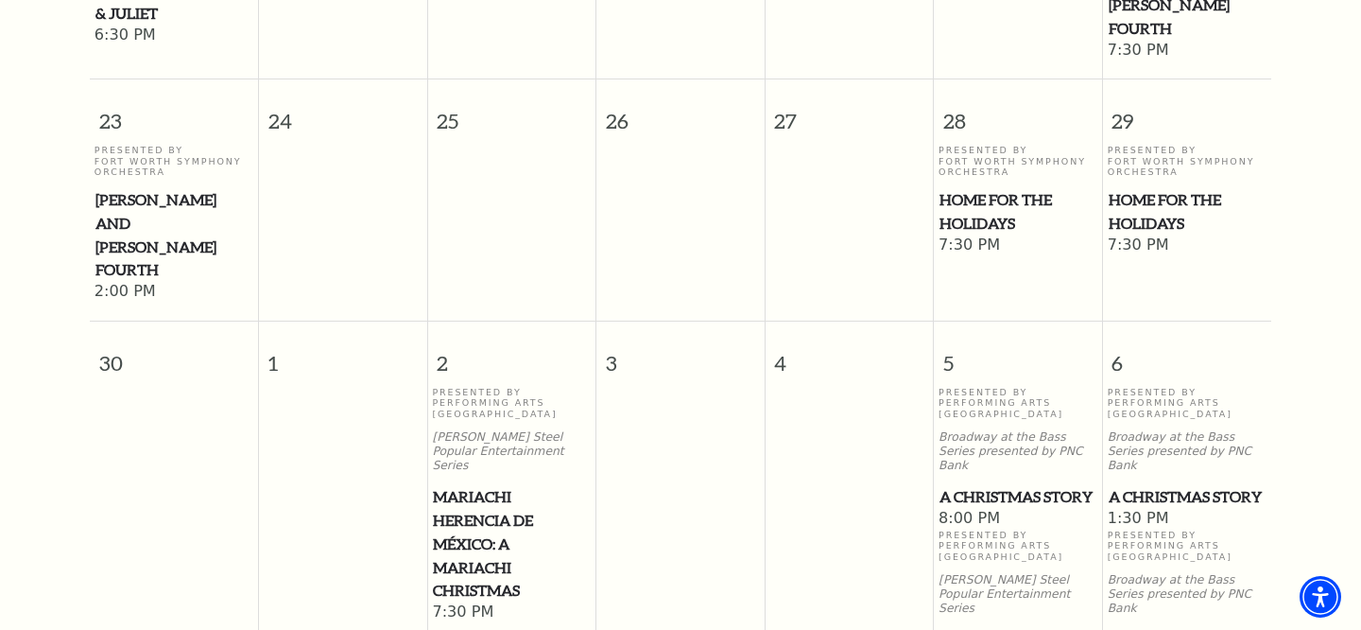
click at [1142, 629] on span "A Christmas Story" at bounding box center [1188, 641] width 158 height 24
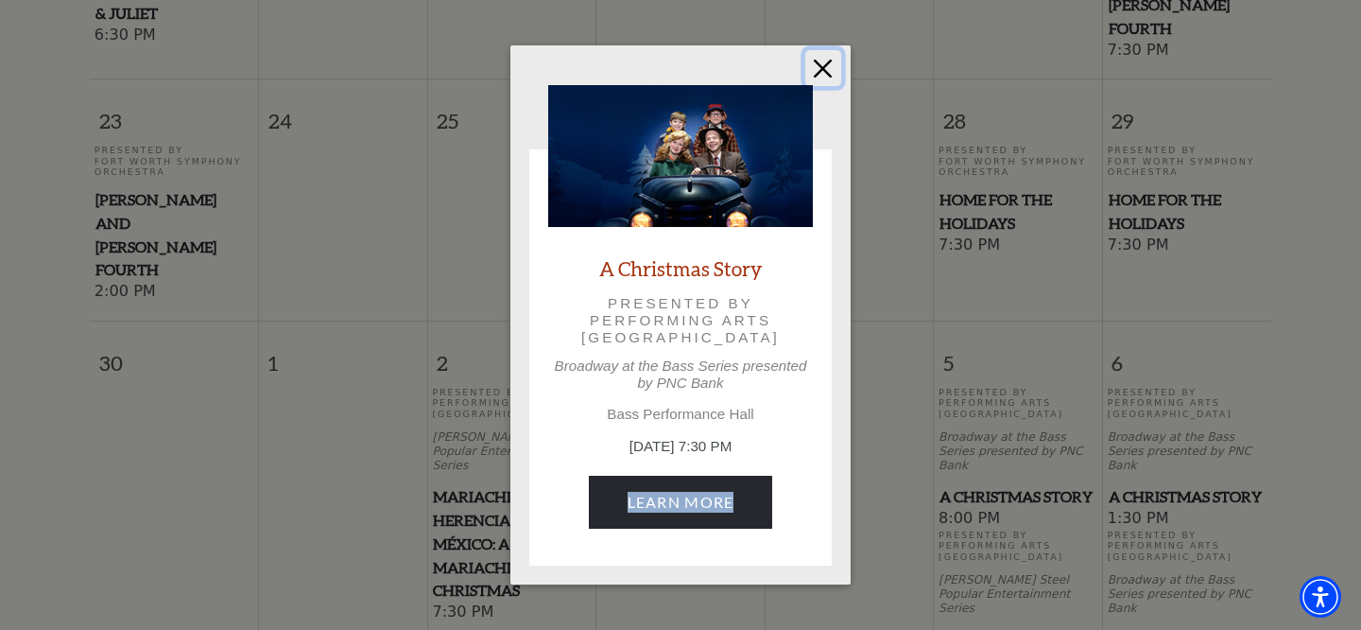
drag, startPoint x: 822, startPoint y: 78, endPoint x: 842, endPoint y: 115, distance: 42.7
click at [822, 78] on button "Close" at bounding box center [823, 68] width 36 height 36
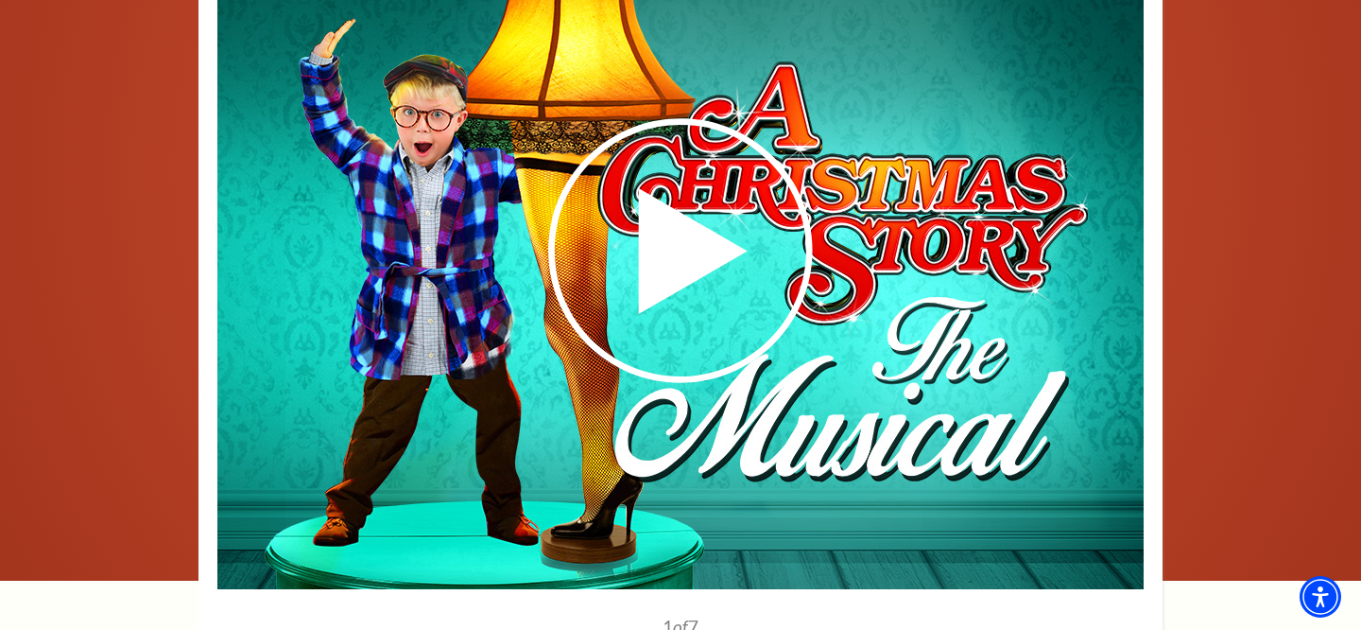
scroll to position [2420, 0]
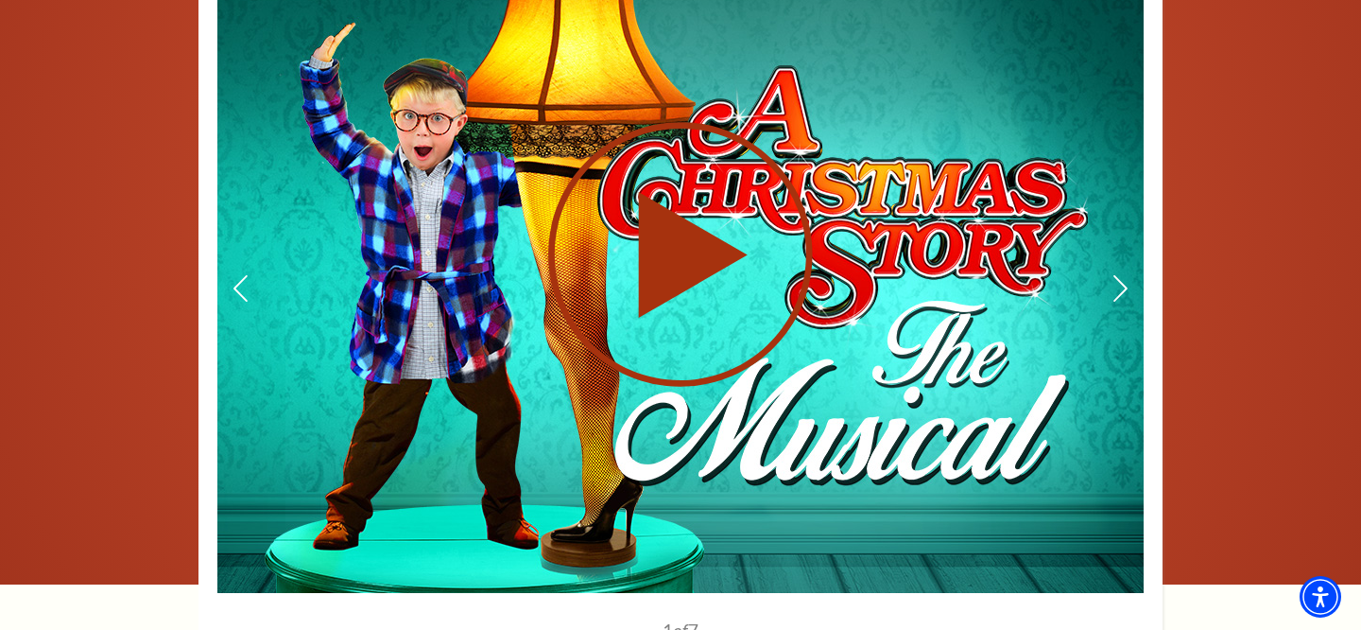
click at [694, 263] on icon at bounding box center [680, 254] width 463 height 268
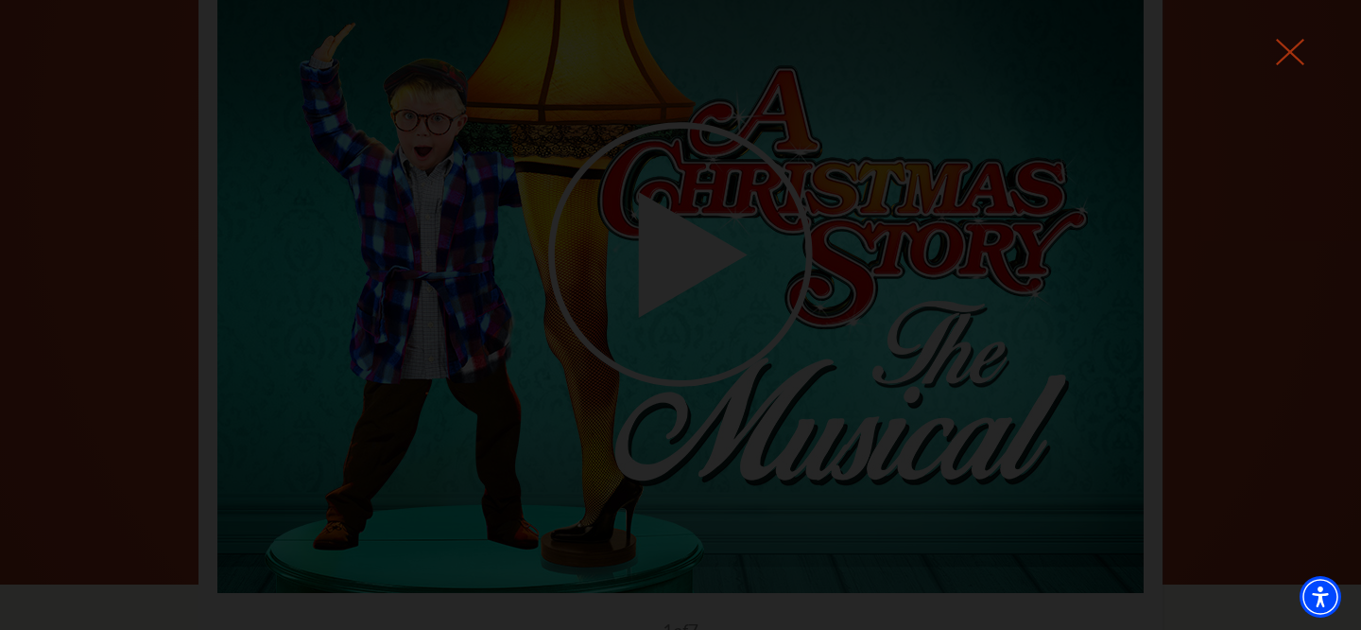
click at [1299, 52] on icon at bounding box center [1290, 52] width 28 height 28
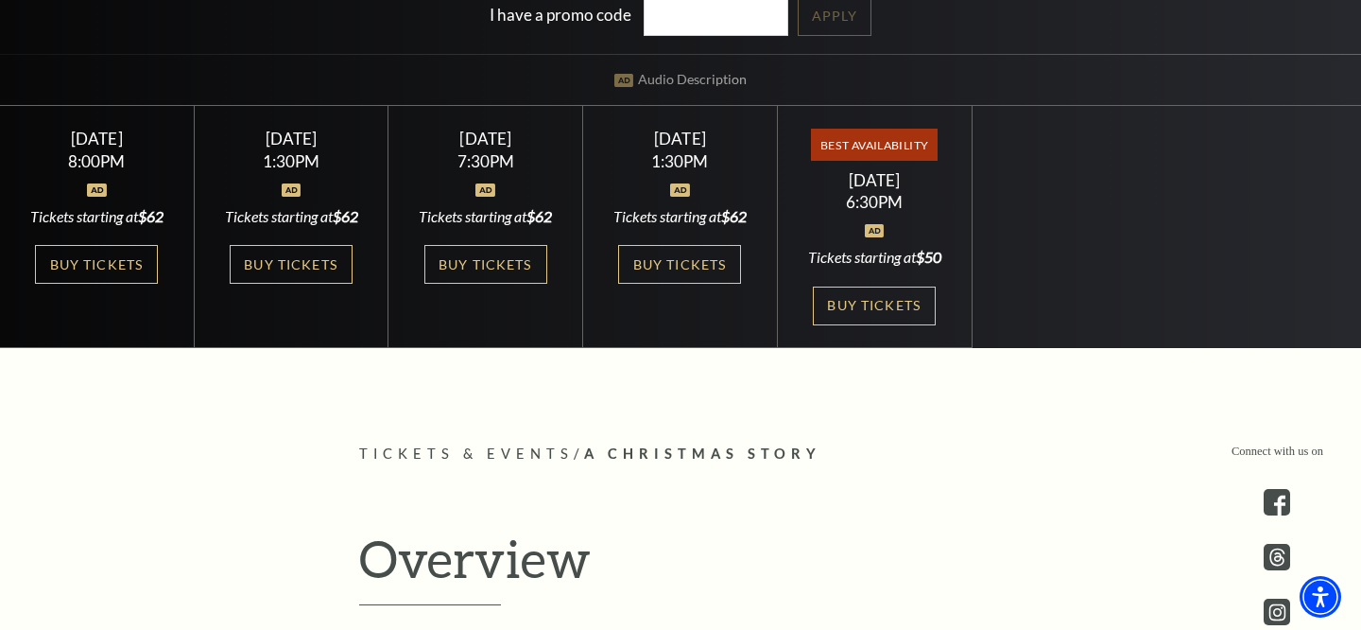
scroll to position [0, 0]
click at [119, 261] on link "Buy Tickets" at bounding box center [96, 264] width 123 height 39
